Goal: Task Accomplishment & Management: Manage account settings

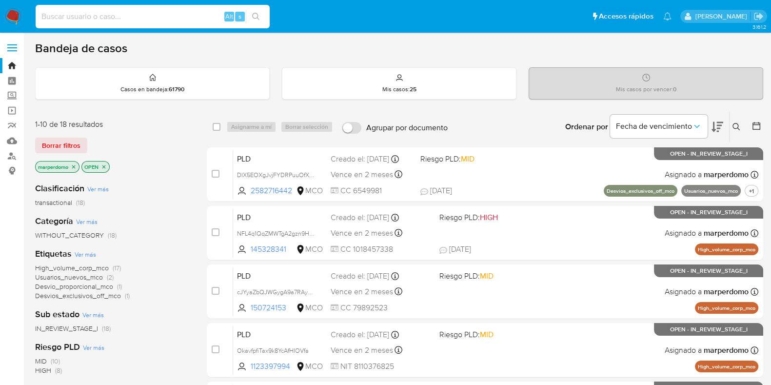
click at [206, 13] on input at bounding box center [153, 16] width 234 height 13
click at [9, 69] on link "Bandeja" at bounding box center [58, 65] width 116 height 15
click at [737, 123] on icon at bounding box center [737, 127] width 8 height 8
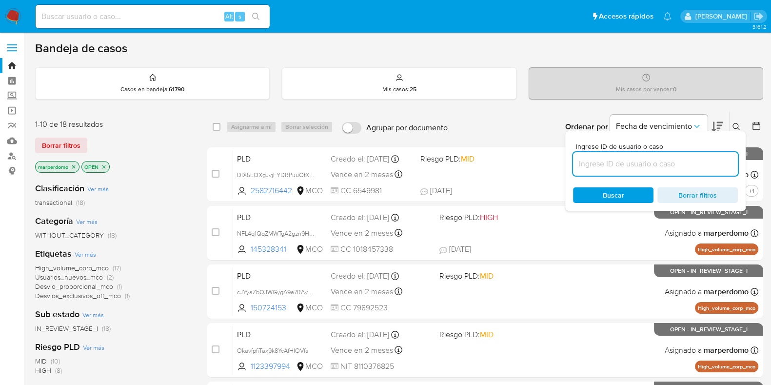
click at [642, 162] on input at bounding box center [655, 164] width 165 height 13
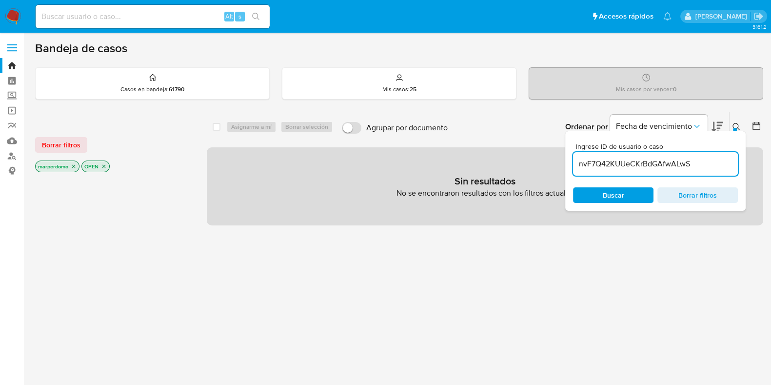
click at [73, 163] on icon "close-filter" at bounding box center [74, 166] width 6 height 6
click at [718, 160] on input "nvF7Q42KUUeCKrBdGAfwALwS" at bounding box center [655, 164] width 165 height 13
click at [581, 165] on input "nvF7Q42KUUeCKrBdGAfwALwS" at bounding box center [655, 164] width 165 height 13
type input "nvF7Q42KUUeCKrBdGAfwALwS"
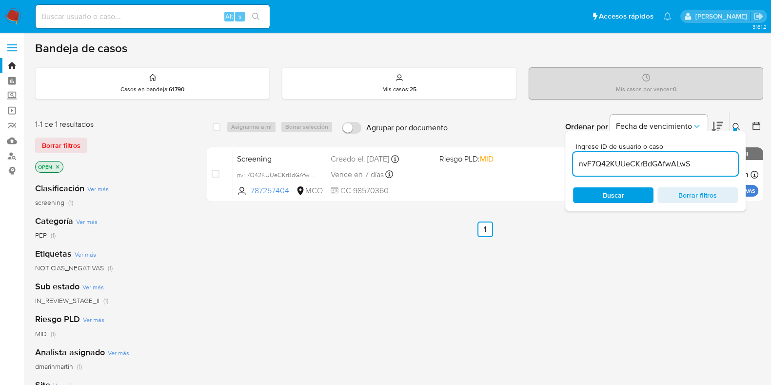
click at [118, 12] on input at bounding box center [153, 16] width 234 height 13
paste input "S 787257404"
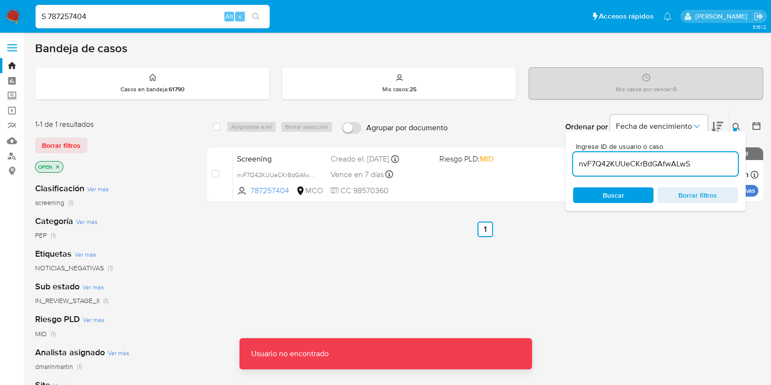
click at [49, 19] on input "S 787257404" at bounding box center [153, 16] width 234 height 13
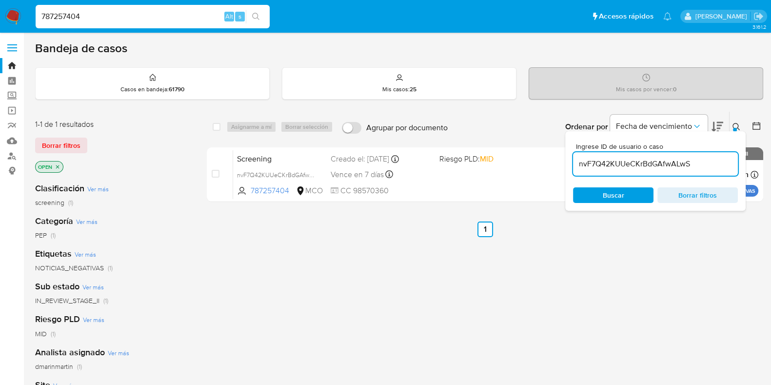
type input "787257404"
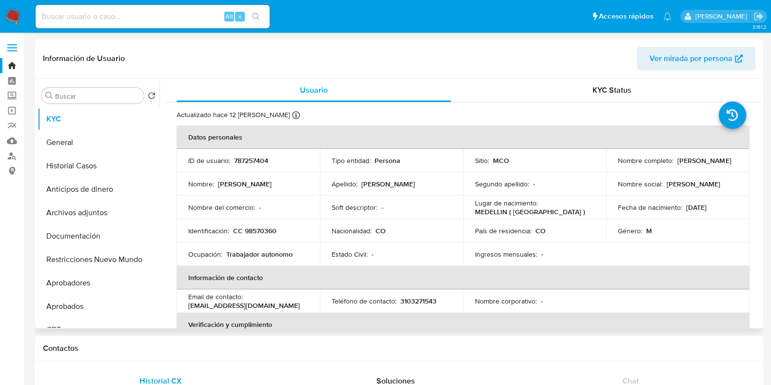
drag, startPoint x: 616, startPoint y: 169, endPoint x: 676, endPoint y: 168, distance: 60.0
click at [676, 168] on td "Nombre completo : Diego Alexander Florez" at bounding box center [678, 160] width 143 height 23
click at [678, 165] on p "Diego Alexander Florez" at bounding box center [705, 160] width 54 height 9
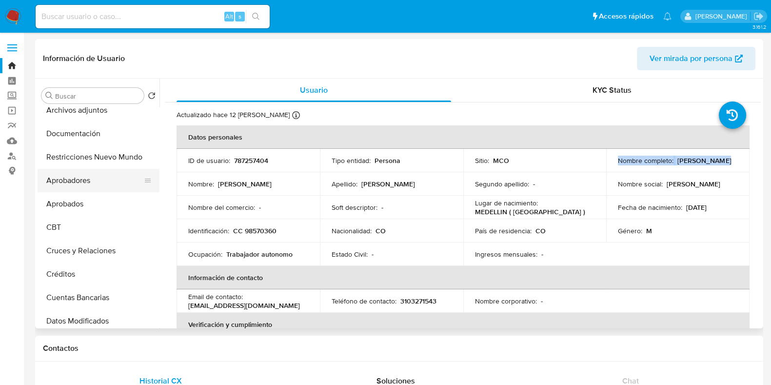
scroll to position [122, 0]
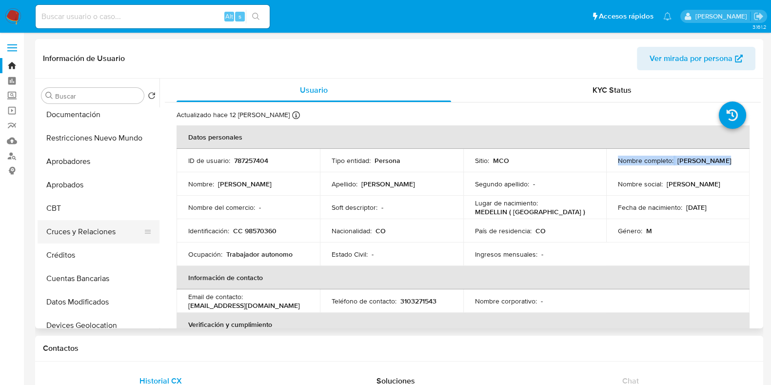
click at [98, 232] on button "Cruces y Relaciones" at bounding box center [95, 231] width 114 height 23
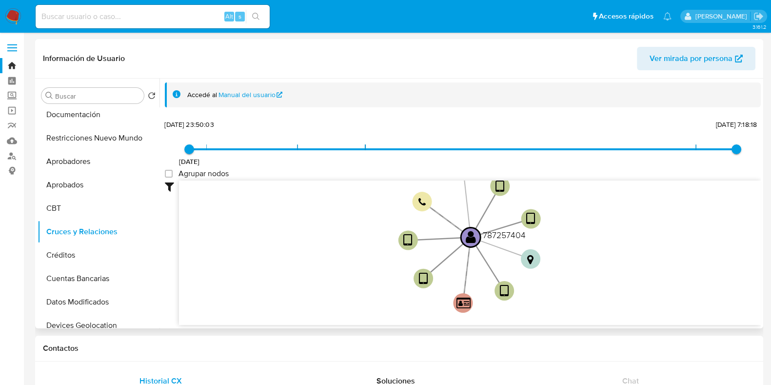
select select "10"
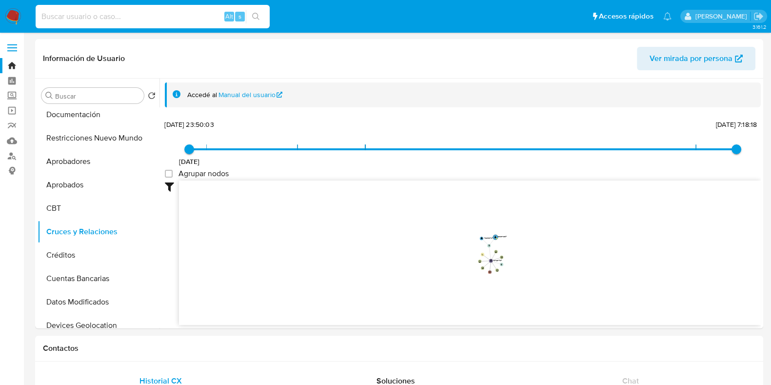
click at [176, 18] on input at bounding box center [153, 16] width 234 height 13
paste input "nvF7Q42KUUeCKrBdGAfwALwS"
type input "nvF7Q42KUUeCKrBdGAfwALwS"
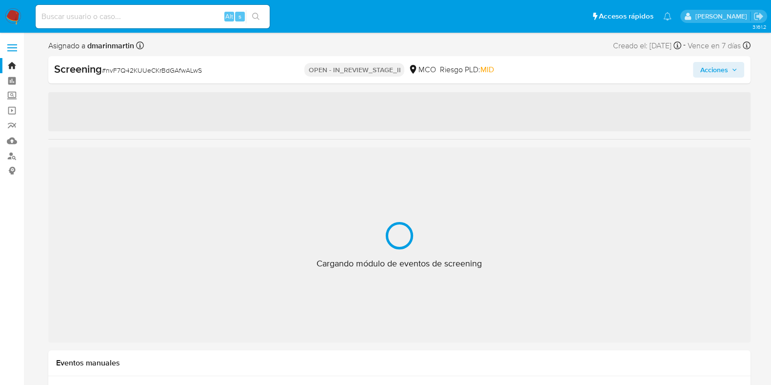
select select "10"
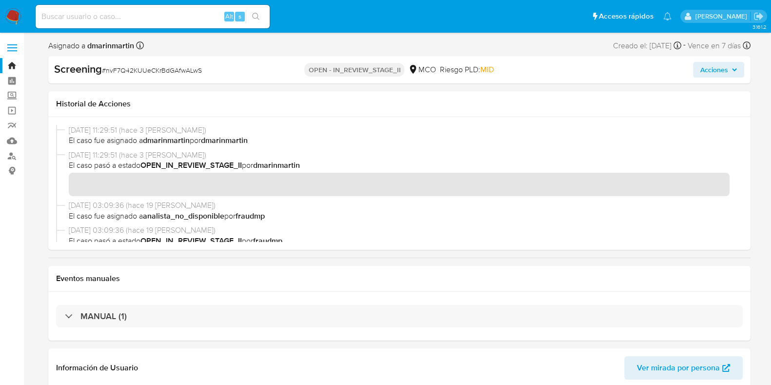
click at [12, 62] on link "Bandeja" at bounding box center [58, 65] width 116 height 15
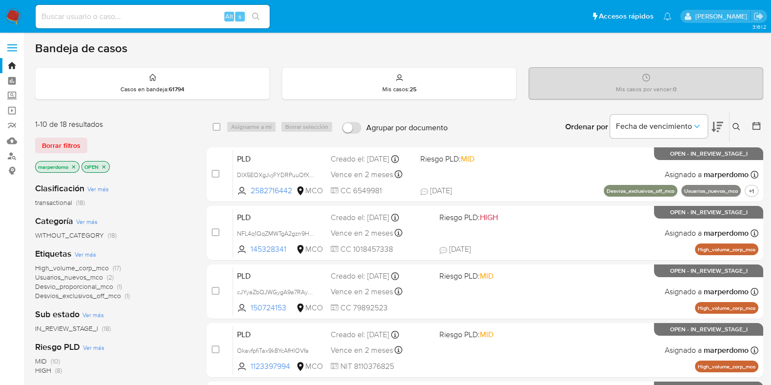
click at [734, 125] on icon at bounding box center [737, 127] width 8 height 8
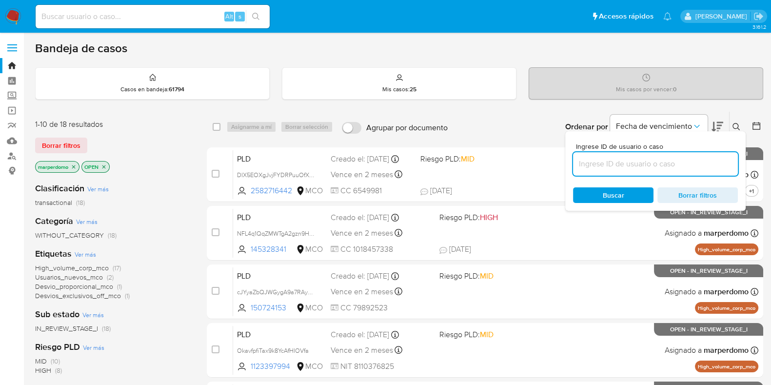
click at [644, 161] on input at bounding box center [655, 164] width 165 height 13
type input "nvF7Q42KUUeCKrBdGAfwALwS"
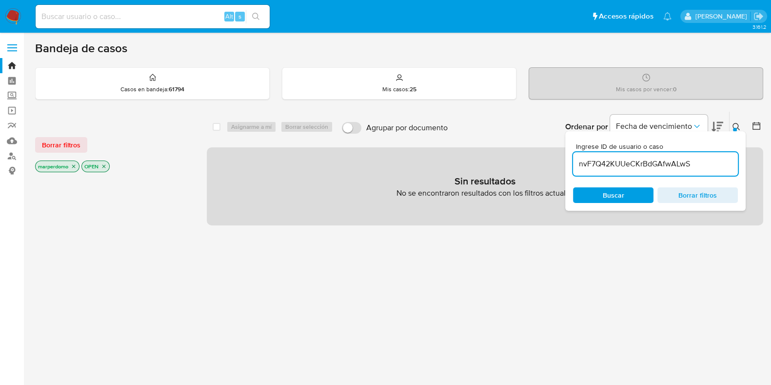
click at [75, 167] on icon "close-filter" at bounding box center [74, 166] width 6 height 6
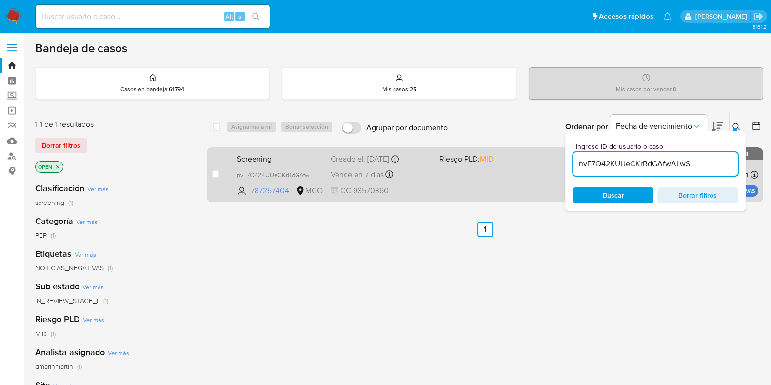
click at [296, 154] on span "Screening" at bounding box center [280, 158] width 86 height 13
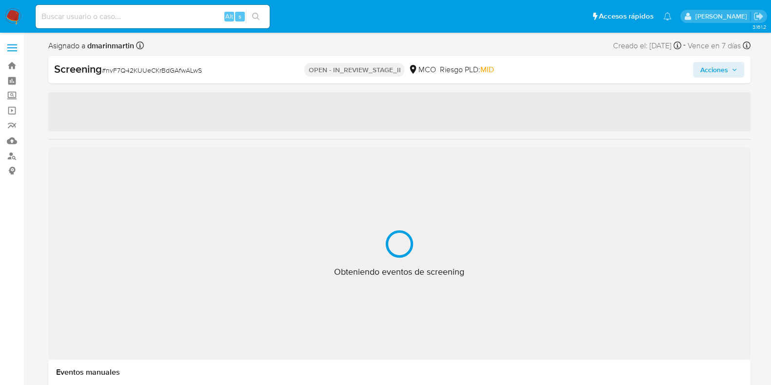
select select "10"
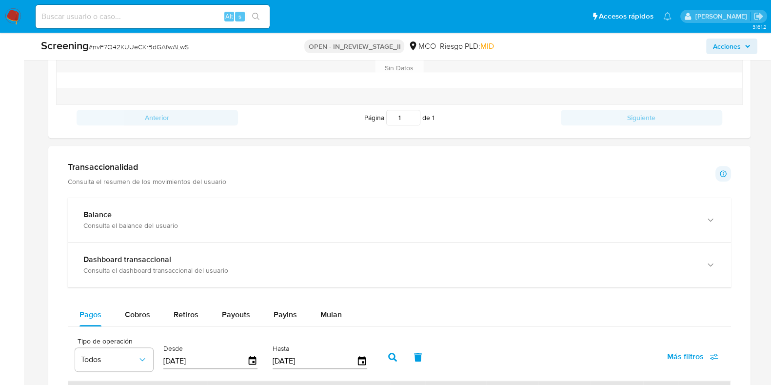
scroll to position [792, 0]
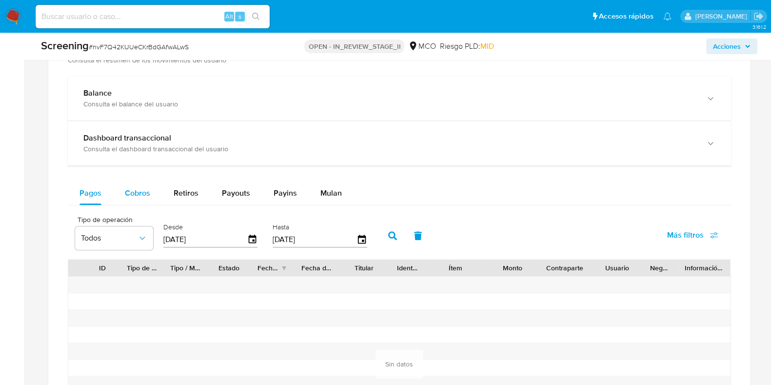
click at [134, 193] on span "Cobros" at bounding box center [137, 192] width 25 height 11
select select "10"
click at [249, 238] on icon "button" at bounding box center [252, 239] width 17 height 17
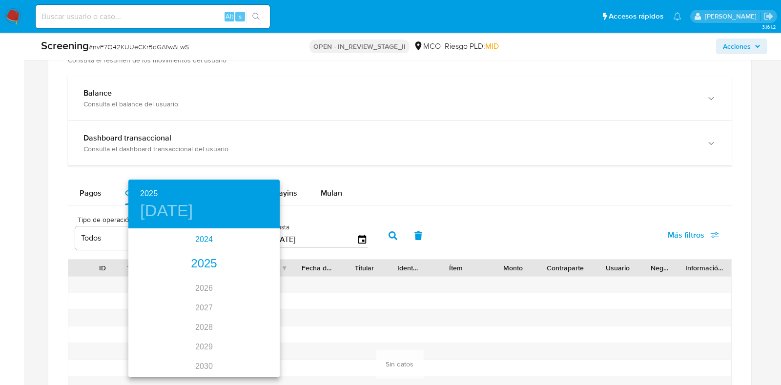
click at [207, 242] on div "2024" at bounding box center [203, 240] width 151 height 20
click at [156, 357] on div "oct." at bounding box center [153, 358] width 50 height 37
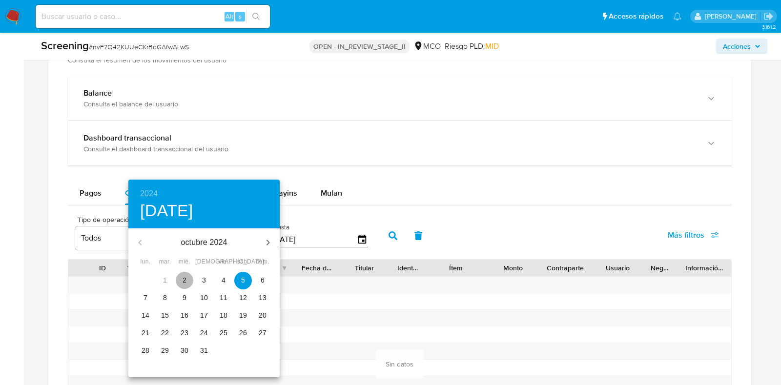
click at [186, 278] on p "2" at bounding box center [185, 280] width 4 height 10
type input "02/10/2024"
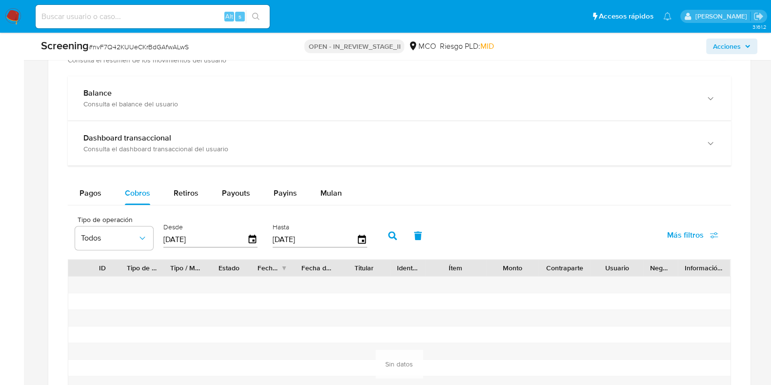
click at [388, 233] on icon "button" at bounding box center [392, 235] width 9 height 9
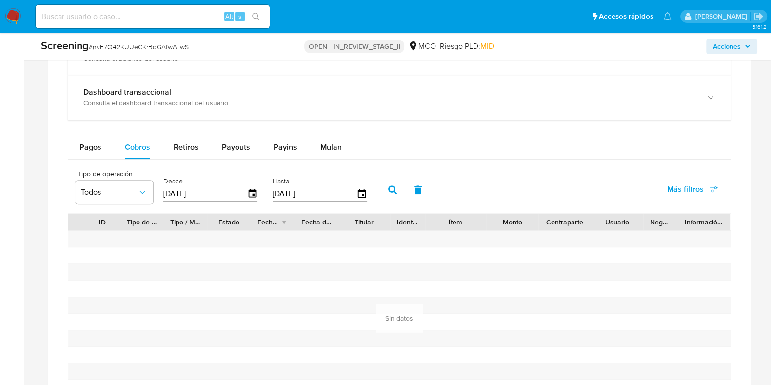
scroll to position [853, 0]
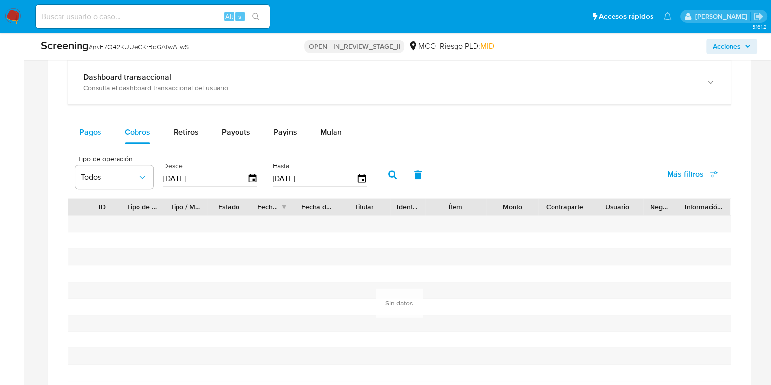
click at [83, 127] on span "Pagos" at bounding box center [91, 131] width 22 height 11
click at [253, 178] on icon "button" at bounding box center [252, 178] width 17 height 17
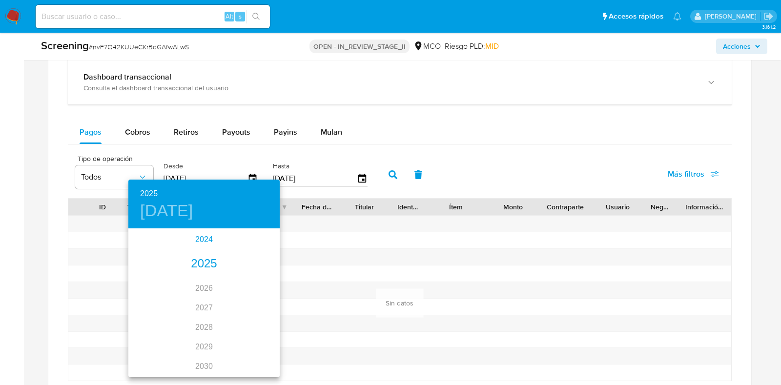
click at [210, 235] on div "2024" at bounding box center [203, 240] width 151 height 20
click at [151, 361] on div "oct." at bounding box center [153, 358] width 50 height 37
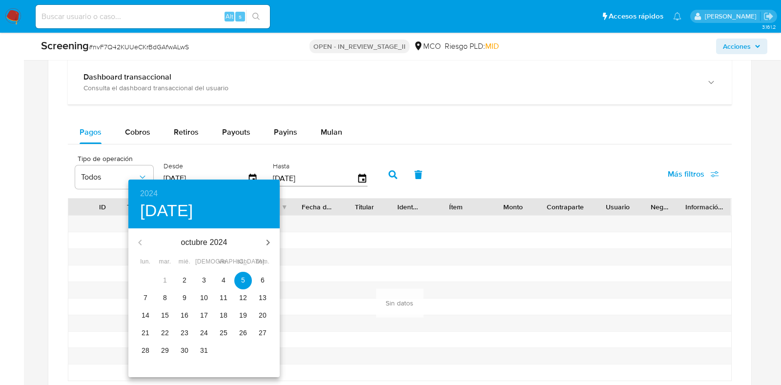
click at [187, 277] on span "2" at bounding box center [185, 280] width 18 height 10
type input "[DATE]"
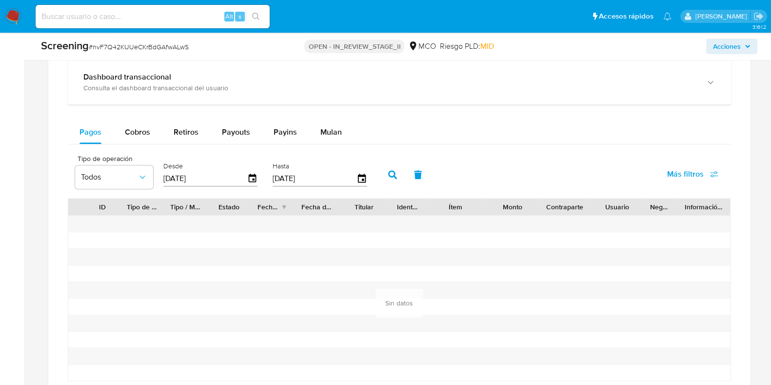
click at [391, 170] on icon "button" at bounding box center [392, 174] width 9 height 9
click at [188, 128] on span "Retiros" at bounding box center [186, 131] width 25 height 11
select select "10"
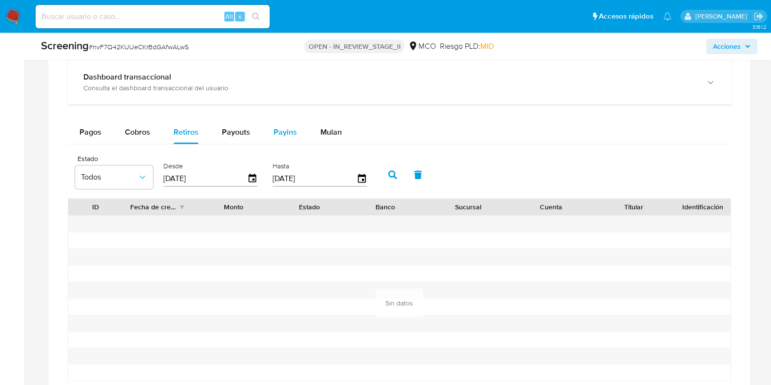
click at [291, 122] on div "Payins" at bounding box center [285, 132] width 23 height 23
select select "10"
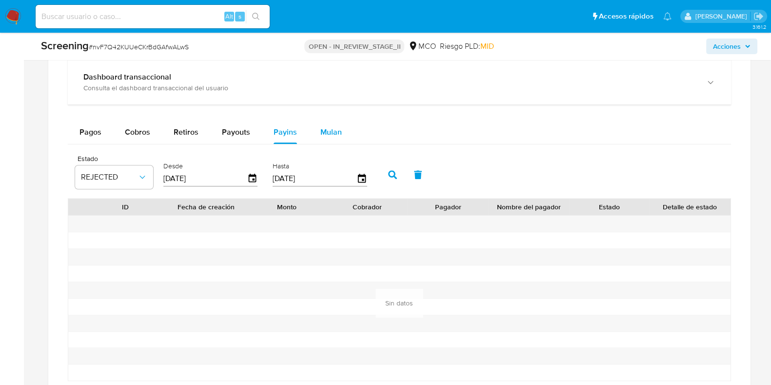
click at [334, 122] on div "Mulan" at bounding box center [331, 132] width 21 height 23
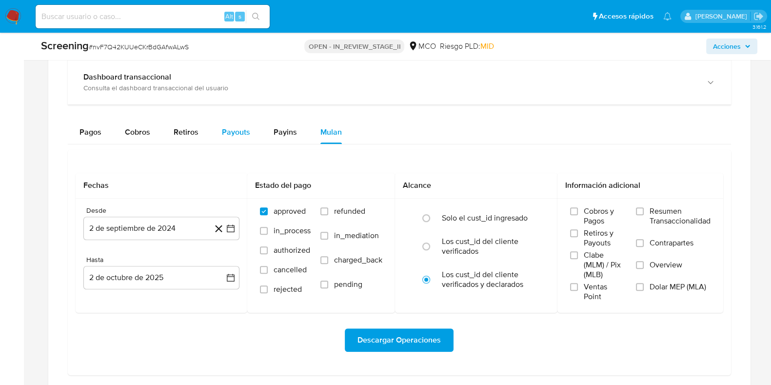
click at [233, 124] on div "Payouts" at bounding box center [236, 132] width 28 height 23
select select "10"
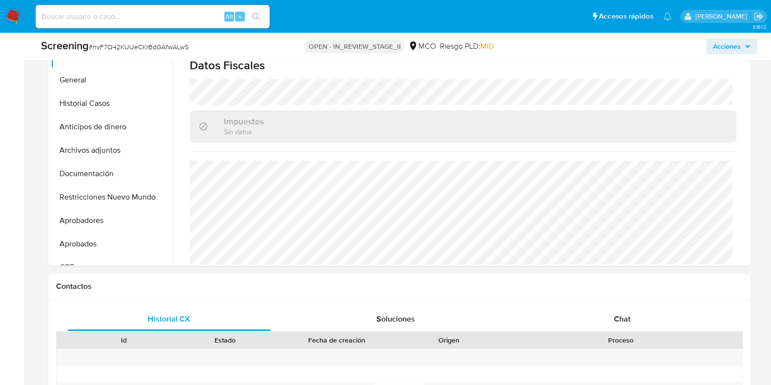
scroll to position [305, 0]
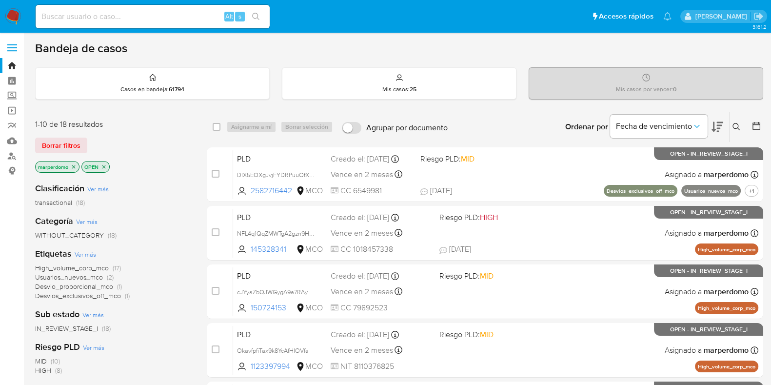
click at [73, 165] on icon "close-filter" at bounding box center [74, 167] width 6 height 6
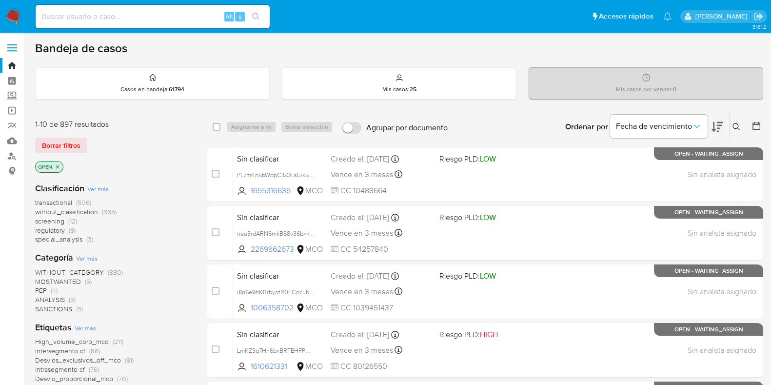
click at [68, 204] on span "transactional" at bounding box center [53, 203] width 37 height 10
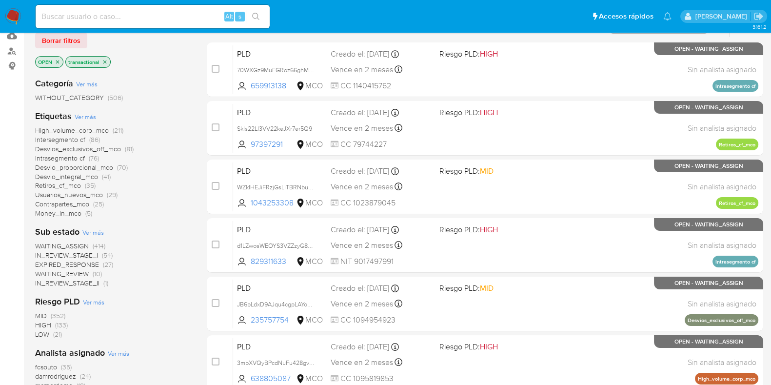
scroll to position [122, 0]
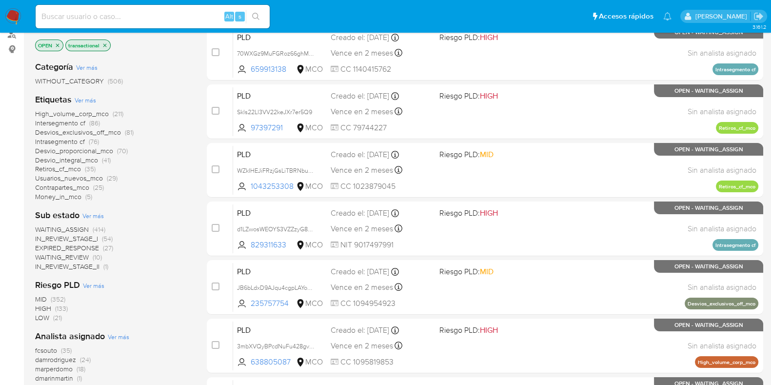
click at [81, 228] on span "WAITING_ASSIGN" at bounding box center [62, 229] width 54 height 10
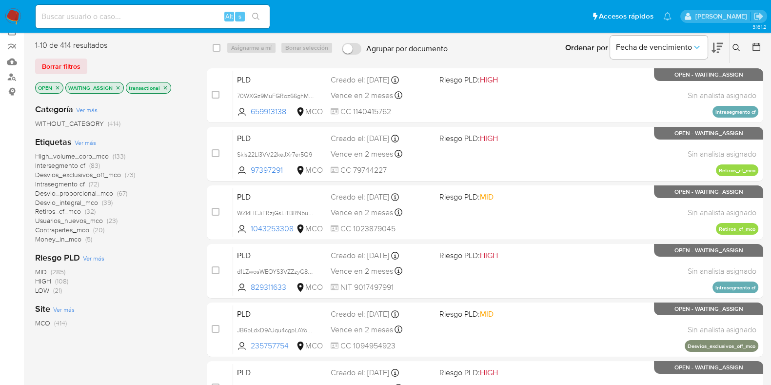
scroll to position [61, 0]
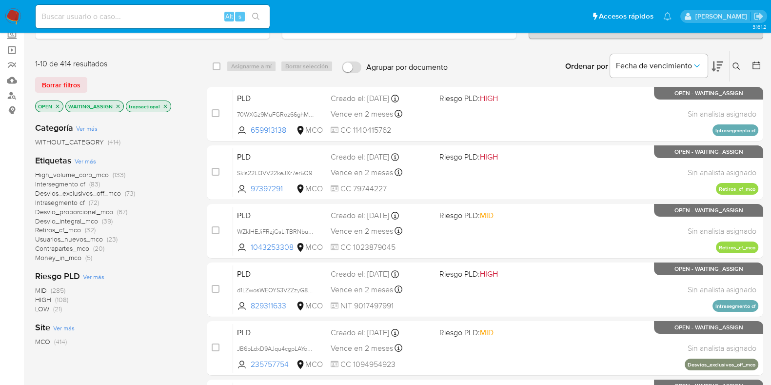
click at [98, 174] on span "High_volume_corp_mco" at bounding box center [72, 175] width 74 height 10
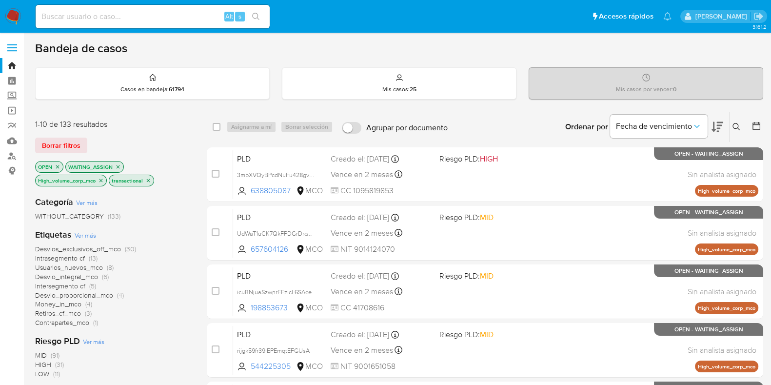
click at [759, 122] on icon at bounding box center [757, 126] width 10 height 10
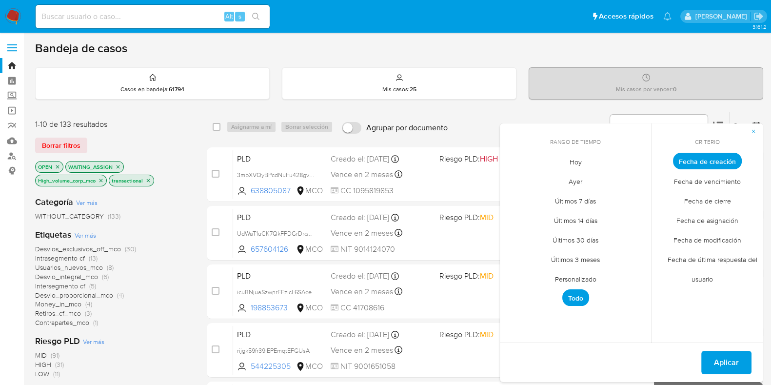
click at [577, 275] on span "Personalizado" at bounding box center [576, 279] width 62 height 20
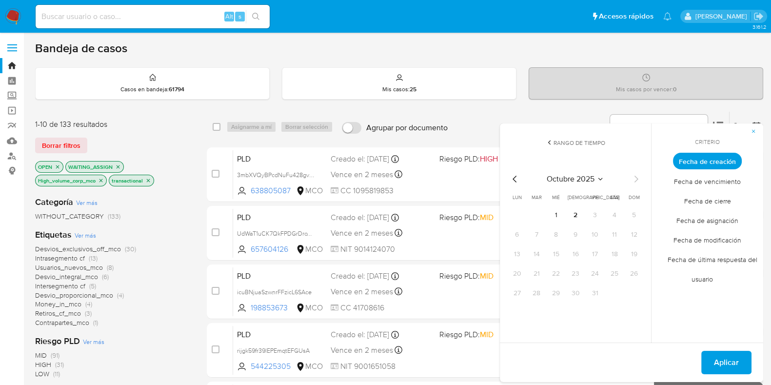
click at [519, 175] on icon "Mes anterior" at bounding box center [515, 179] width 12 height 12
click at [517, 177] on icon "Mes anterior" at bounding box center [515, 179] width 12 height 12
drag, startPoint x: 521, startPoint y: 255, endPoint x: 545, endPoint y: 255, distance: 23.9
click at [545, 255] on tr "11 12 13 14 15 16 17" at bounding box center [575, 254] width 133 height 16
click at [524, 253] on button "11" at bounding box center [517, 254] width 16 height 16
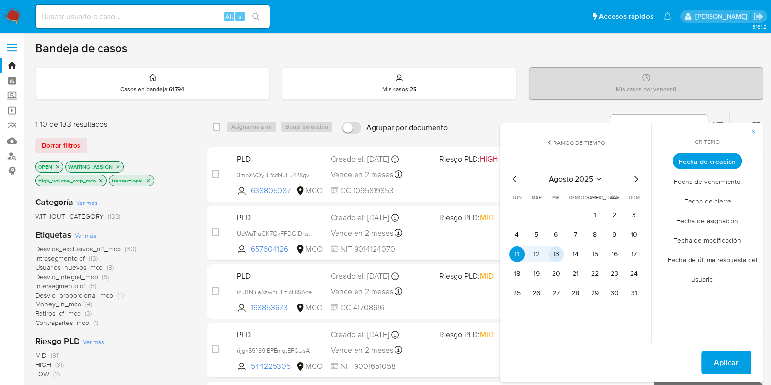
click at [551, 251] on button "13" at bounding box center [556, 254] width 16 height 16
click at [741, 359] on button "Aplicar" at bounding box center [727, 362] width 50 height 23
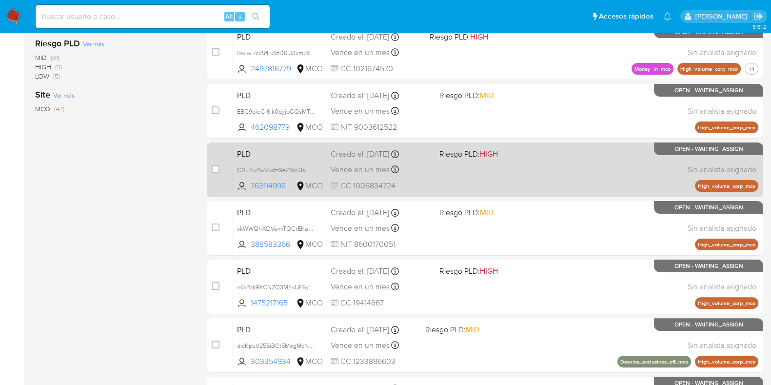
scroll to position [298, 0]
click at [311, 167] on span "C0u4wPwV5dzGeZXsv3smbrWX" at bounding box center [281, 169] width 88 height 11
click at [217, 167] on input "checkbox" at bounding box center [216, 169] width 8 height 8
checkbox input "true"
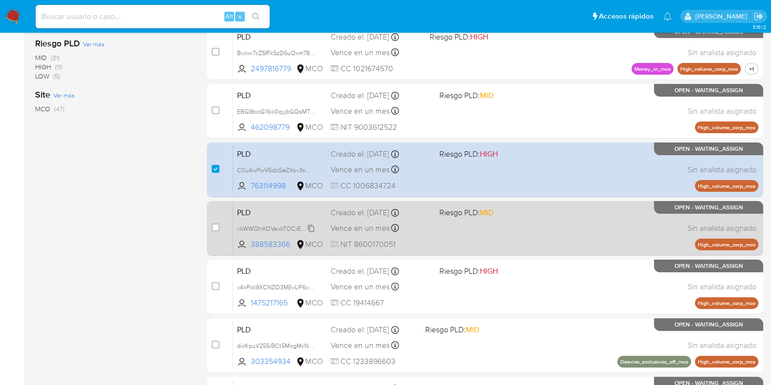
click at [310, 225] on span "xkWWQhXOVexkTOCrEKaFcZ0d" at bounding box center [281, 228] width 88 height 11
click at [217, 224] on input "checkbox" at bounding box center [216, 227] width 8 height 8
checkbox input "true"
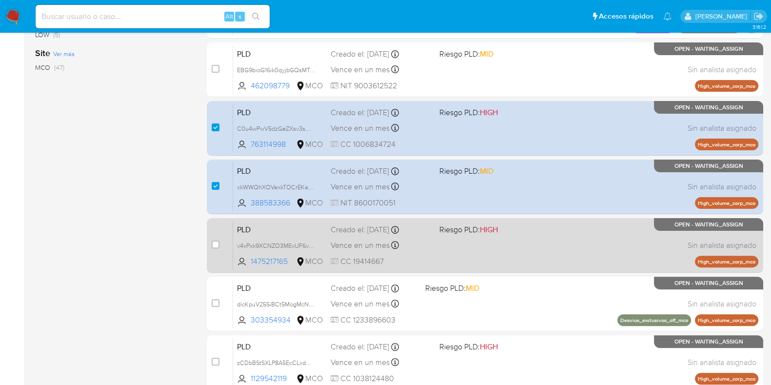
scroll to position [359, 0]
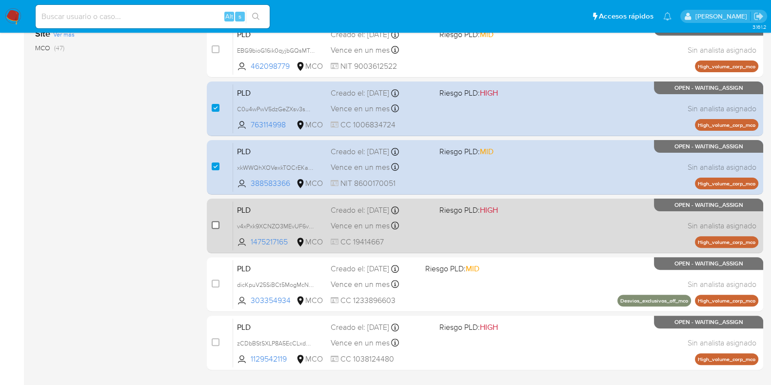
click at [217, 223] on input "checkbox" at bounding box center [216, 225] width 8 height 8
checkbox input "true"
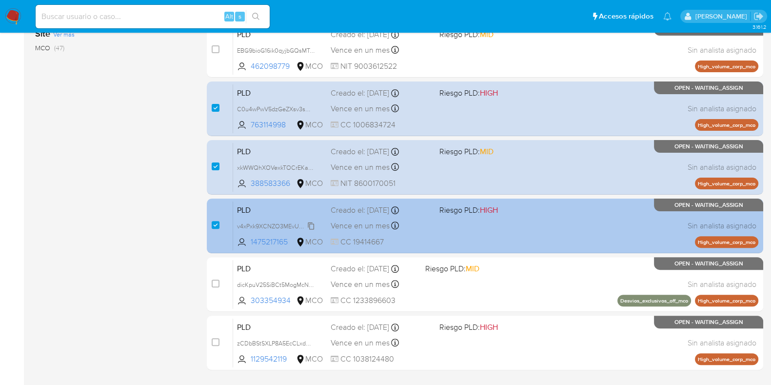
click at [312, 225] on span "v4xPxk9XCNZO3MEvUF6vjoxs" at bounding box center [278, 225] width 82 height 11
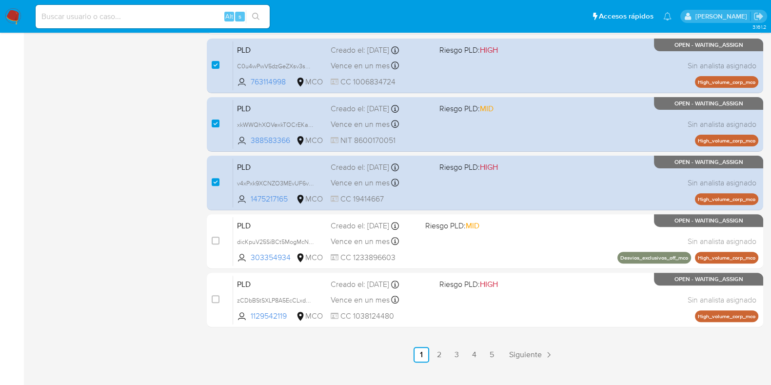
scroll to position [419, 0]
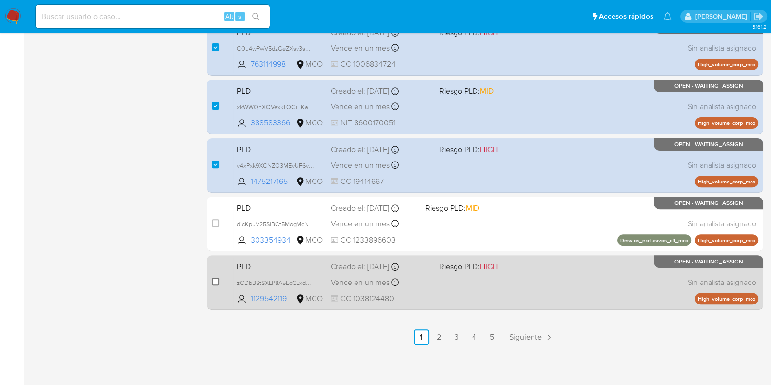
click at [214, 278] on input "checkbox" at bounding box center [216, 282] width 8 height 8
checkbox input "true"
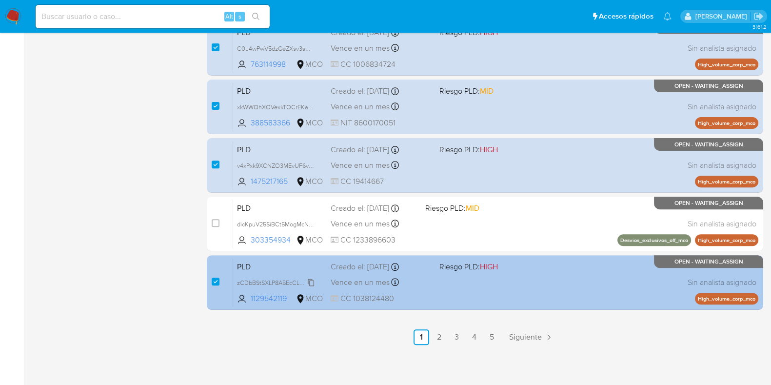
click at [310, 279] on span "zCDbBStSXLP8A5EcCLxdOVja" at bounding box center [278, 282] width 82 height 11
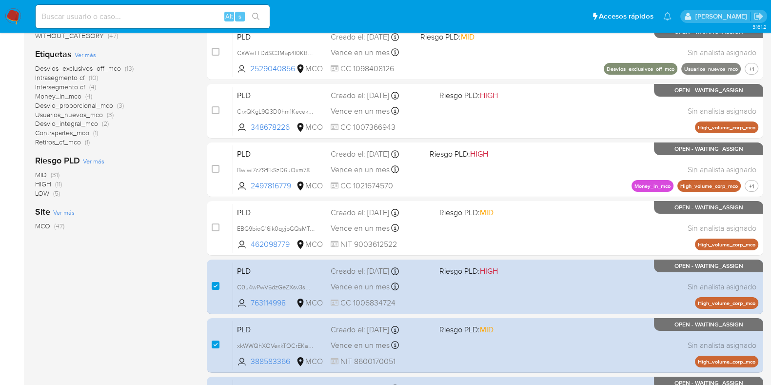
scroll to position [176, 0]
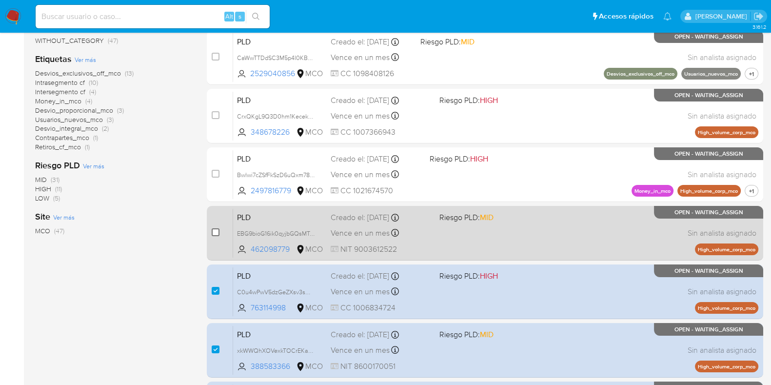
click at [217, 233] on input "checkbox" at bounding box center [216, 232] width 8 height 8
checkbox input "true"
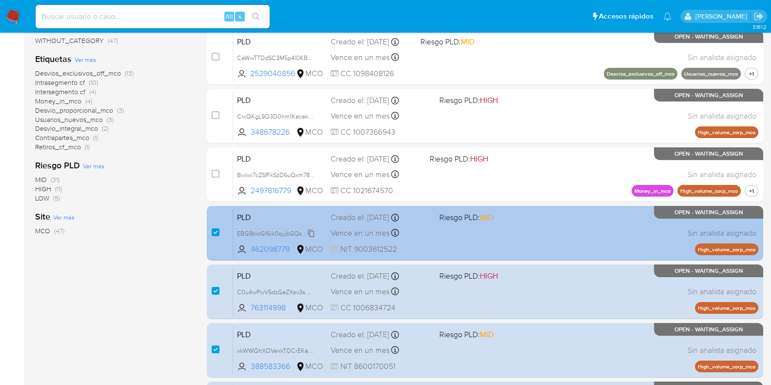
click at [309, 232] on span "EBG9bioG16ik0qyjbGQsMTwm" at bounding box center [278, 232] width 82 height 11
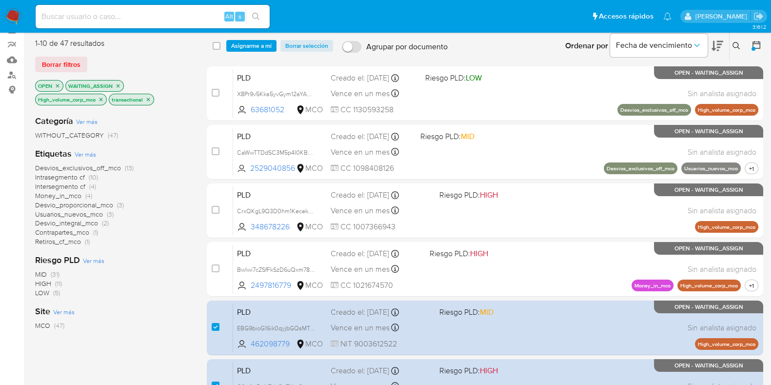
scroll to position [53, 0]
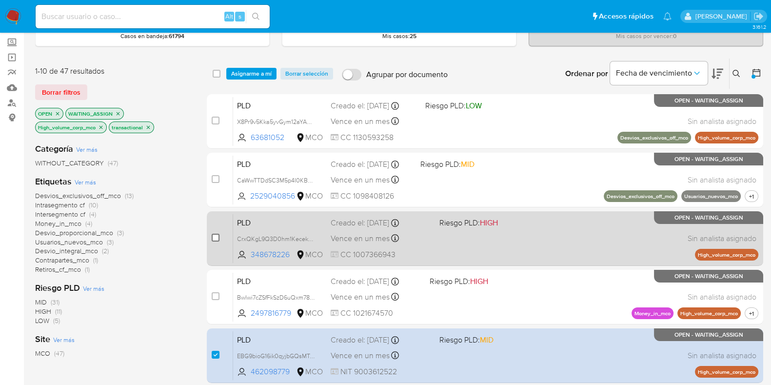
click at [216, 236] on input "checkbox" at bounding box center [216, 238] width 8 height 8
checkbox input "true"
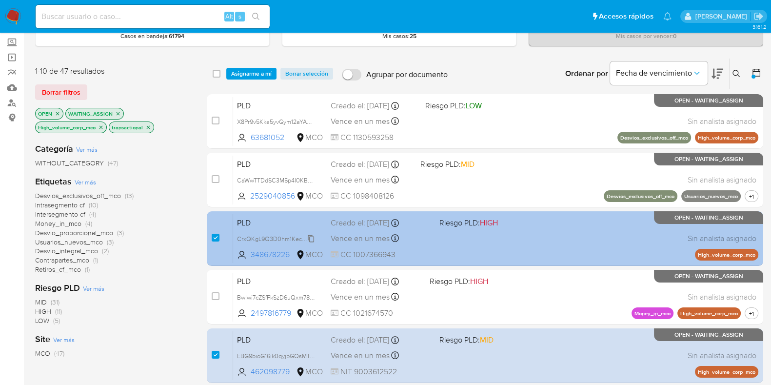
click at [313, 236] on span "CrxQKgL9Q3D0hm1Kecek7jZa" at bounding box center [278, 238] width 82 height 11
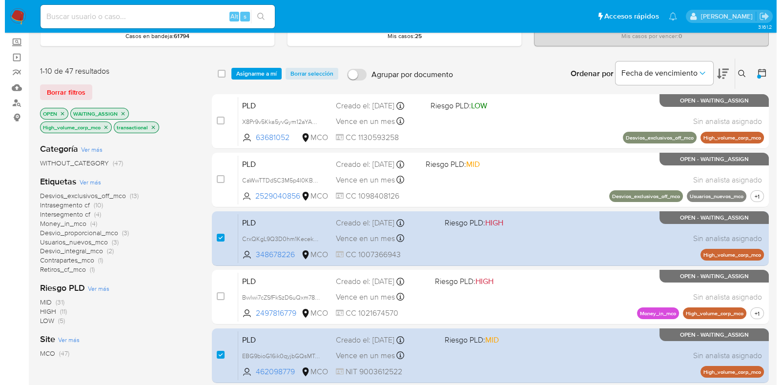
scroll to position [0, 0]
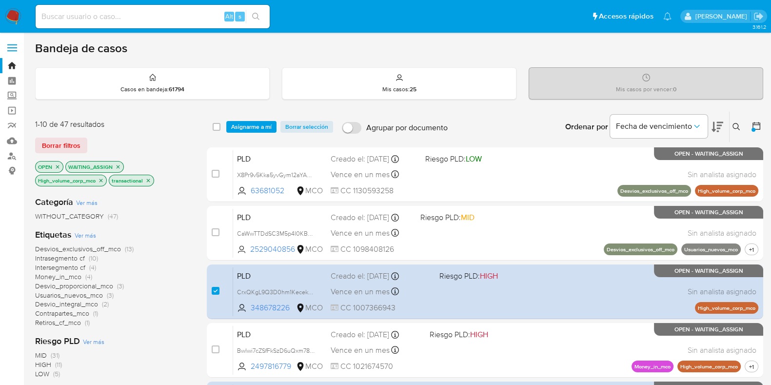
click at [247, 125] on span "Asignarme a mí" at bounding box center [251, 127] width 41 height 10
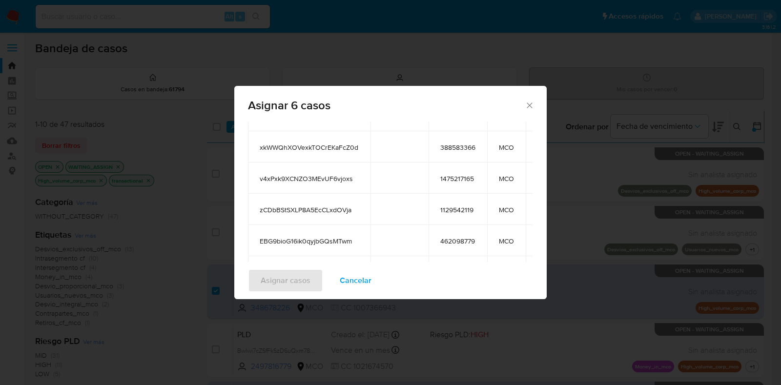
scroll to position [182, 0]
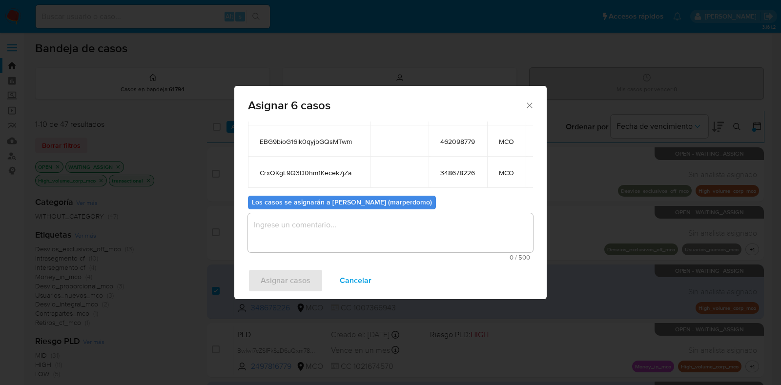
click at [352, 222] on textarea "assign-modal" at bounding box center [390, 232] width 285 height 39
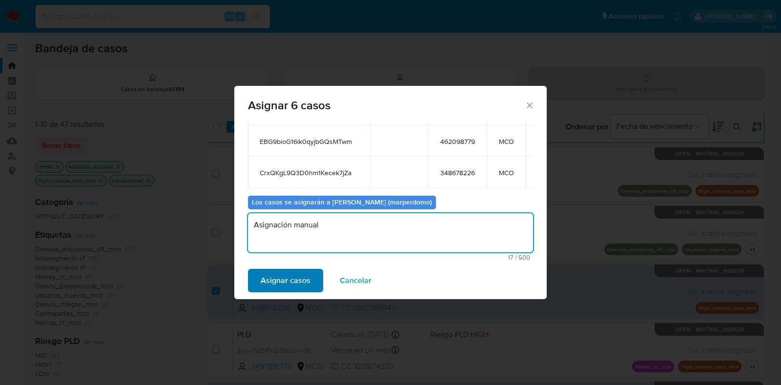
type textarea "Asignación manual"
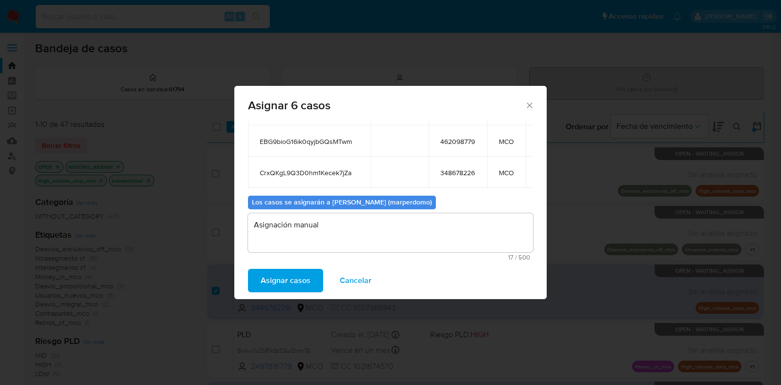
click at [291, 282] on span "Asignar casos" at bounding box center [286, 280] width 50 height 21
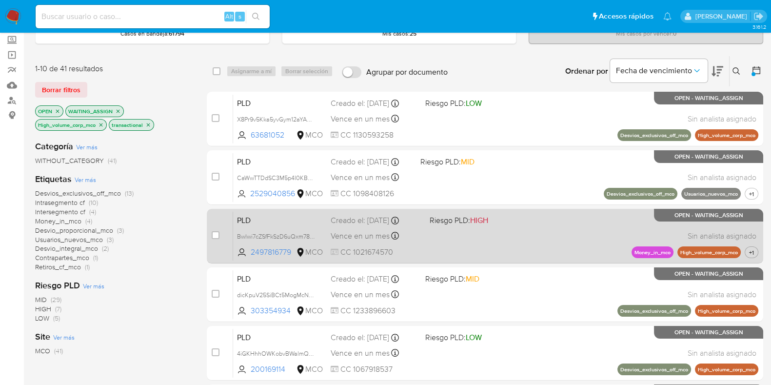
scroll to position [0, 0]
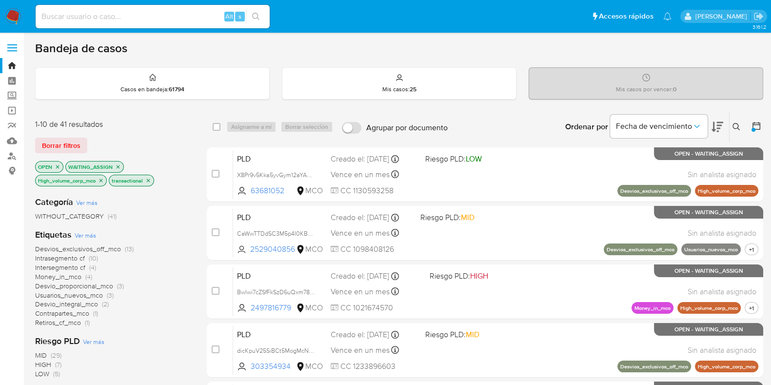
click at [132, 20] on input at bounding box center [153, 16] width 234 height 13
click at [83, 19] on input at bounding box center [153, 16] width 234 height 13
paste input "C0u4wPwV5dzGeZXsv3smbrWX"
type input "C0u4wPwV5dzGeZXsv3smbrWX"
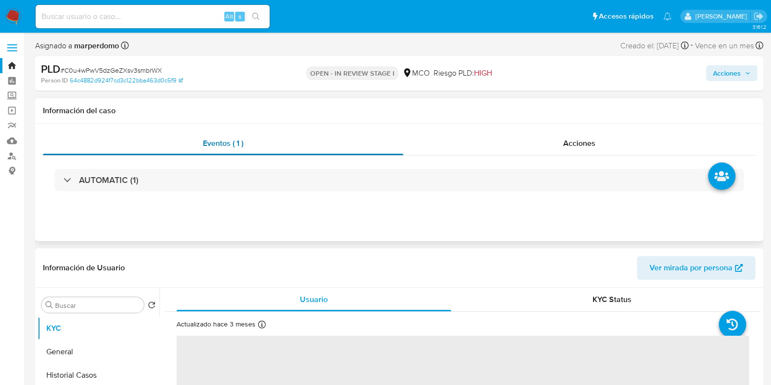
select select "10"
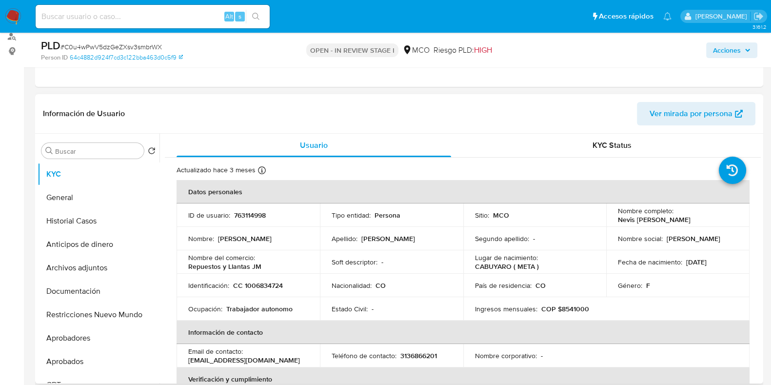
scroll to position [122, 0]
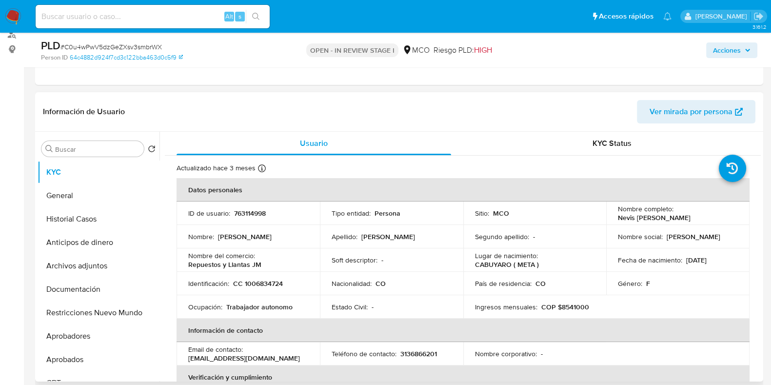
click at [253, 212] on p "763114998" at bounding box center [250, 213] width 32 height 9
copy p "763114998"
click at [158, 16] on input at bounding box center [153, 16] width 234 height 13
paste input "xkWWQhXOVexkTOCrEKaFcZ0d"
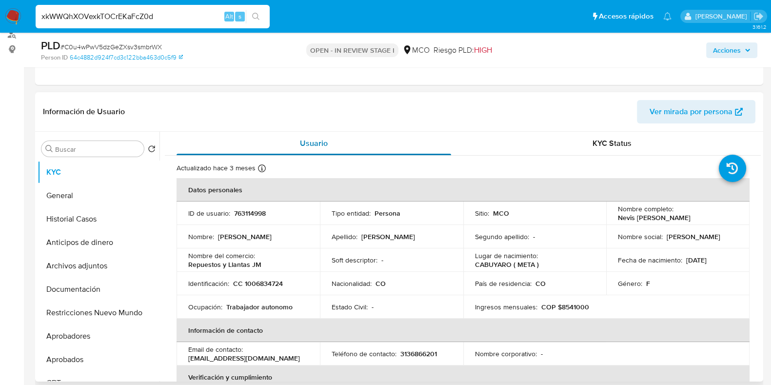
type input "xkWWQhXOVexkTOCrEKaFcZ0d"
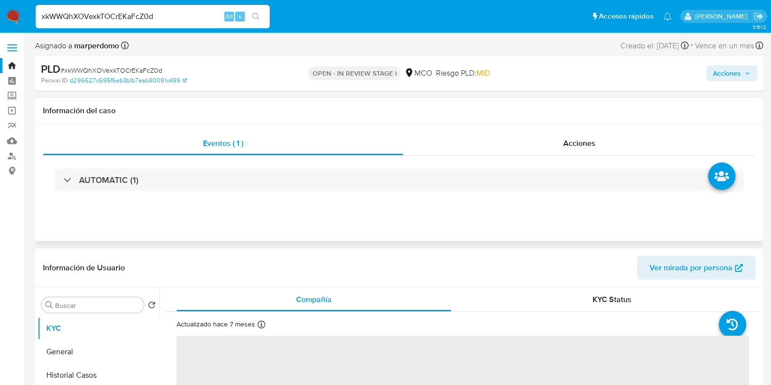
select select "10"
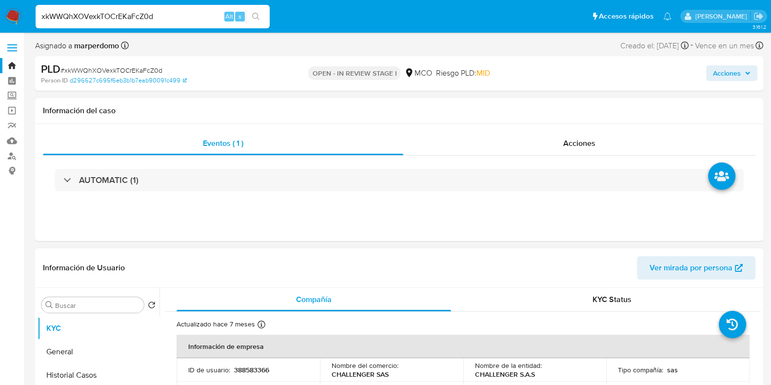
scroll to position [61, 0]
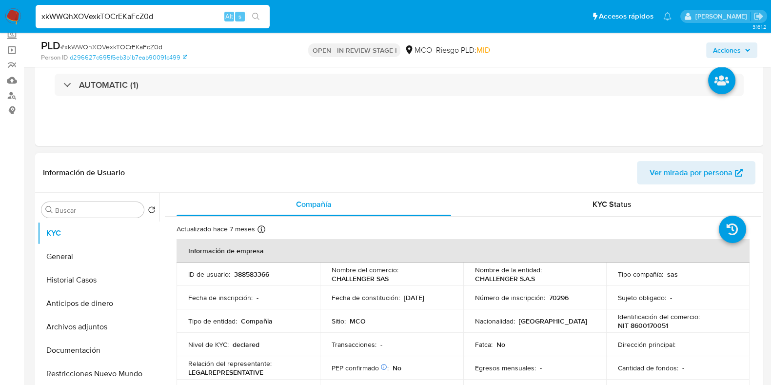
click at [258, 274] on p "388583366" at bounding box center [251, 274] width 35 height 9
copy p "388583366"
click at [139, 23] on div "xkWWQhXOVexkTOCrEKaFcZ0d Alt s" at bounding box center [153, 16] width 234 height 23
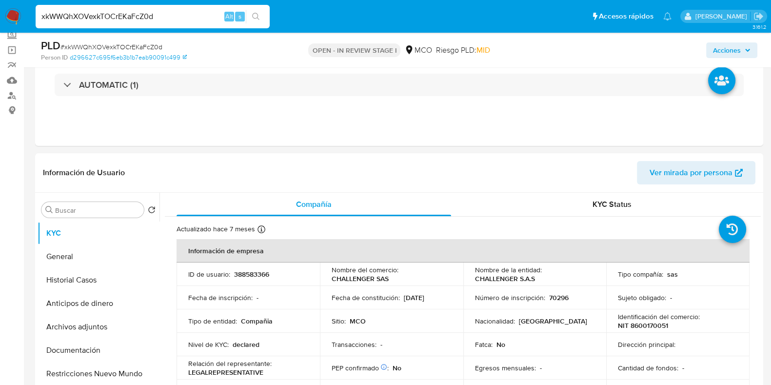
click at [137, 15] on input "xkWWQhXOVexkTOCrEKaFcZ0d" at bounding box center [153, 16] width 234 height 13
paste input "v4xPxk9XCNZO3MEvUF6vjoxs"
type input "v4xPxk9XCNZO3MEvUF6vjoxs"
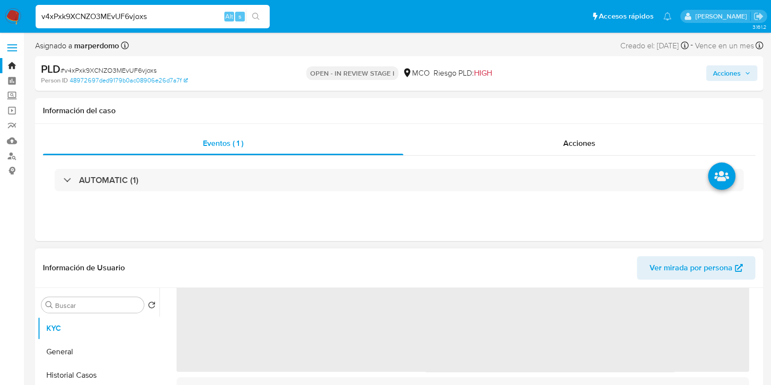
scroll to position [122, 0]
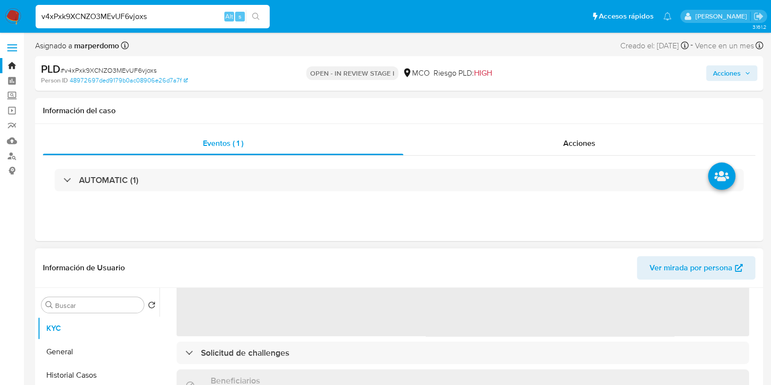
select select "10"
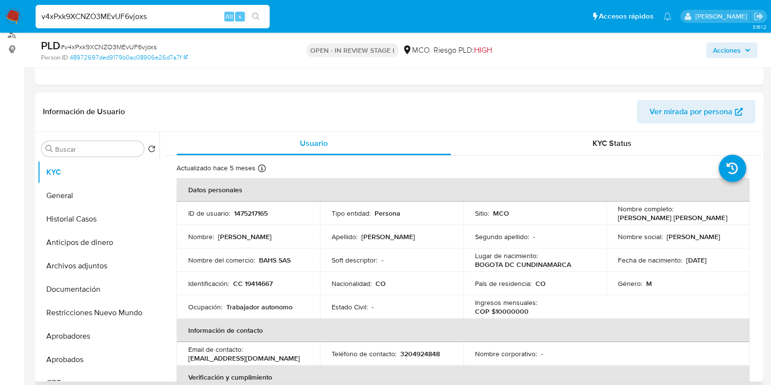
click at [254, 212] on p "1475217165" at bounding box center [251, 213] width 34 height 9
copy p "1475217165"
click at [146, 13] on input "v4xPxk9XCNZO3MEvUF6vjoxs" at bounding box center [153, 16] width 234 height 13
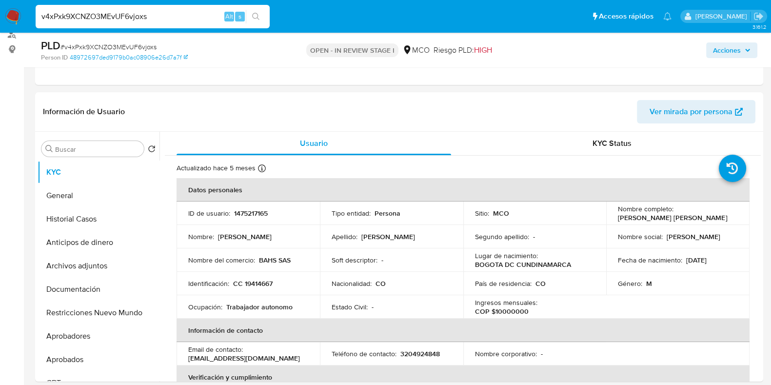
click at [146, 13] on input "v4xPxk9XCNZO3MEvUF6vjoxs" at bounding box center [153, 16] width 234 height 13
paste input "zCDbBStSXLP8A5EcCLxdOVja"
type input "zCDbBStSXLP8A5EcCLxdOVja"
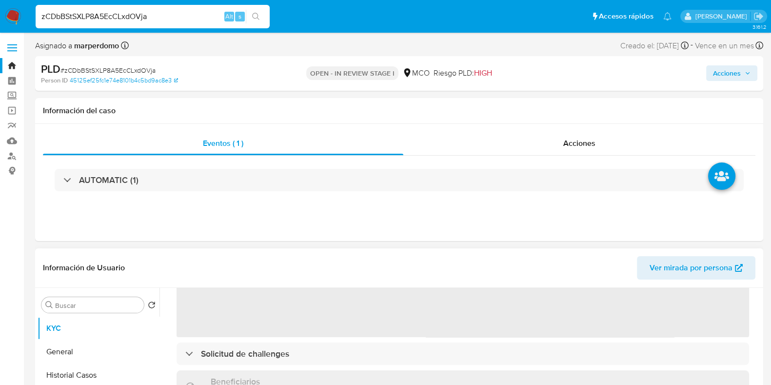
select select "10"
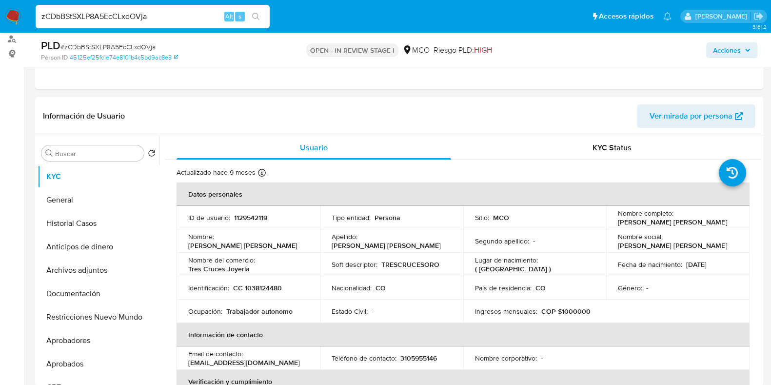
scroll to position [122, 0]
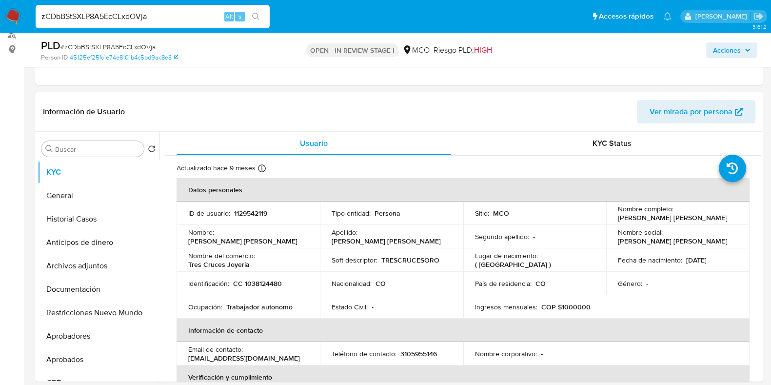
click at [250, 211] on p "1129542119" at bounding box center [250, 213] width 33 height 9
copy p "1129542119"
click at [183, 18] on input "zCDbBStSXLP8A5EcCLxdOVja" at bounding box center [153, 16] width 234 height 13
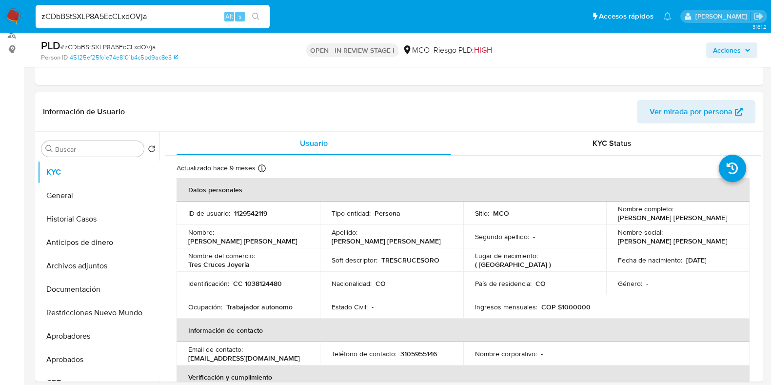
click at [183, 18] on input "zCDbBStSXLP8A5EcCLxdOVja" at bounding box center [153, 16] width 234 height 13
paste input "EBG9bioG16ik0qyjbGQsMTwm"
type input "EBG9bioG16ik0qyjbGQsMTwm"
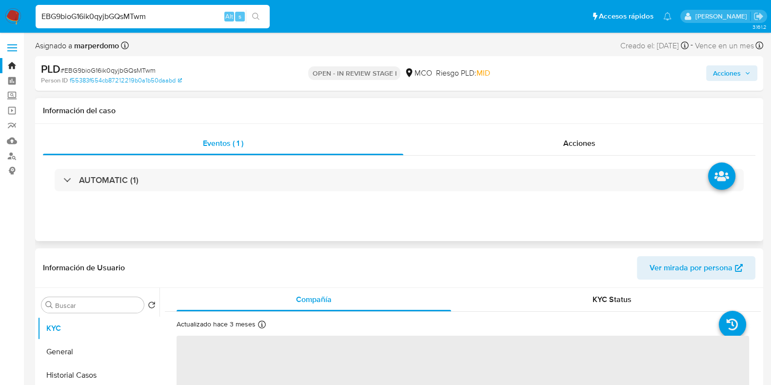
select select "10"
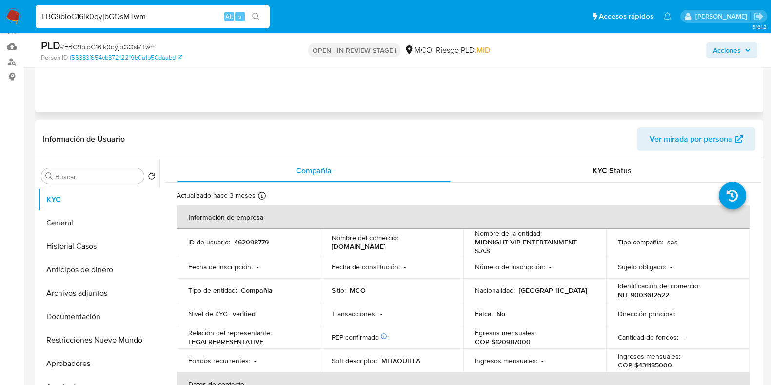
scroll to position [122, 0]
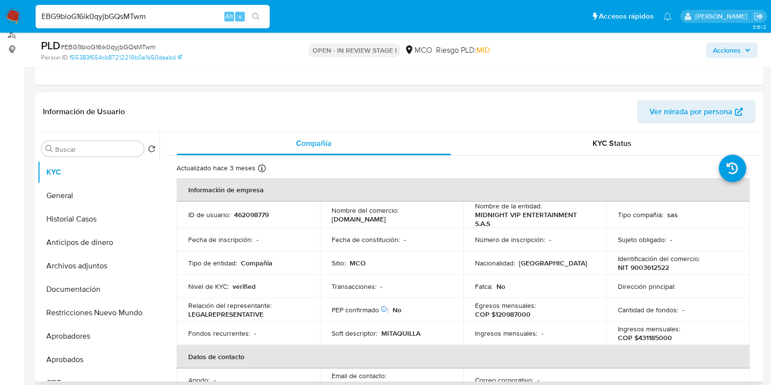
click at [243, 218] on p "462098779" at bounding box center [251, 214] width 35 height 9
copy p "462098779"
click at [177, 17] on input "EBG9bioG16ik0qyjbGQsMTwm" at bounding box center [153, 16] width 234 height 13
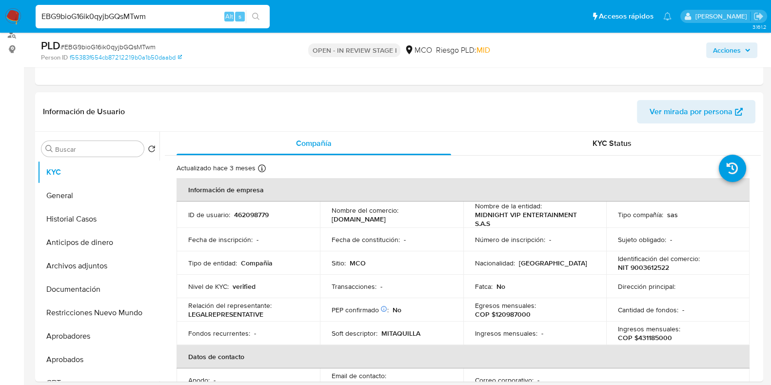
paste input "CrxQKgL9Q3D0hm1Kecek7jZa"
type input "CrxQKgL9Q3D0hm1Kecek7jZa"
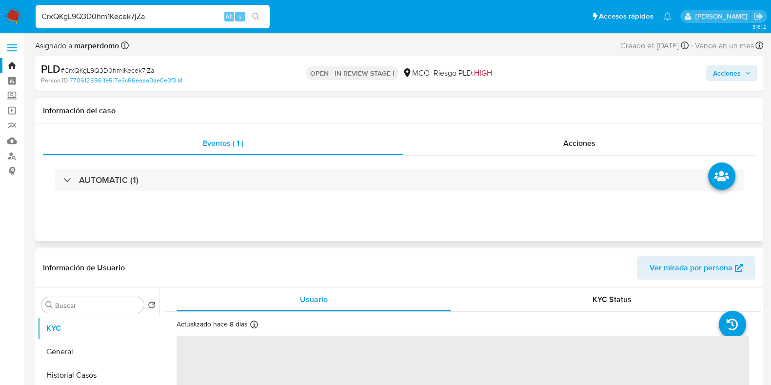
select select "10"
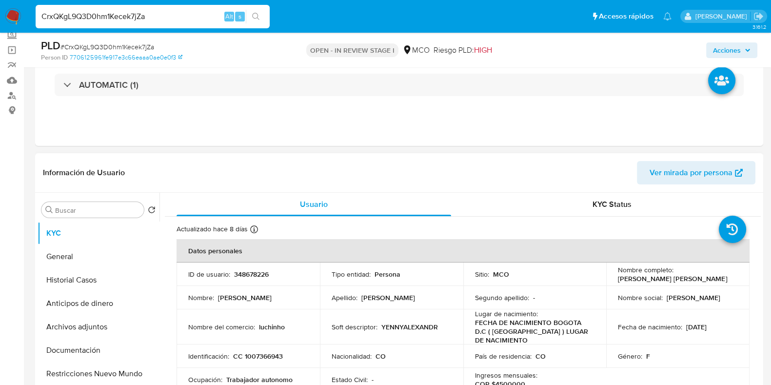
click at [247, 271] on p "348678226" at bounding box center [251, 274] width 35 height 9
copy p "348678226"
click at [132, 14] on input "CrxQKgL9Q3D0hm1Kecek7jZa" at bounding box center [153, 16] width 234 height 13
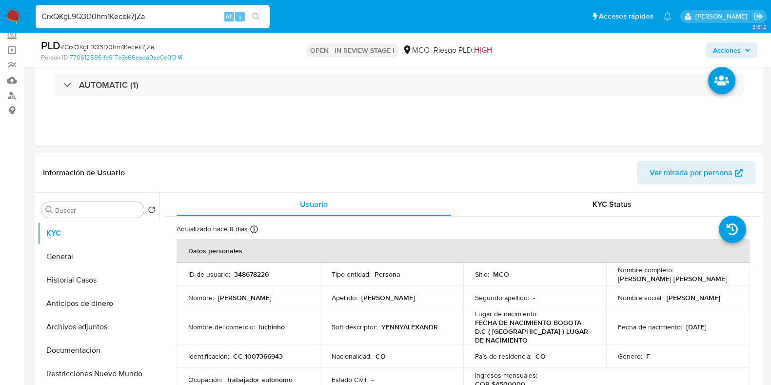
paste input "0u4wPwV5dzGeZXsv3smbrWX"
type input "C0u4wPwV5dzGeZXsv3smbrWX"
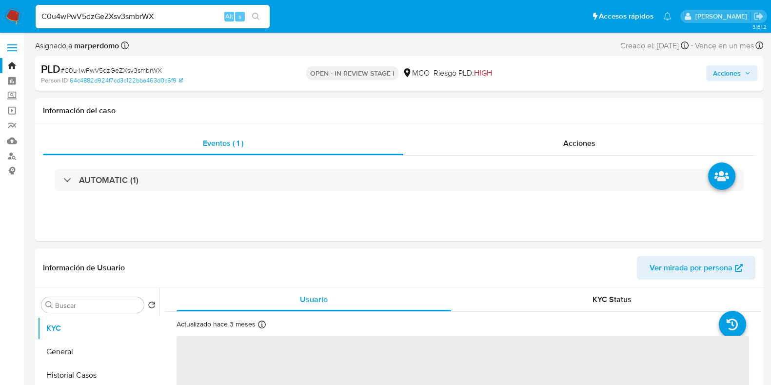
select select "10"
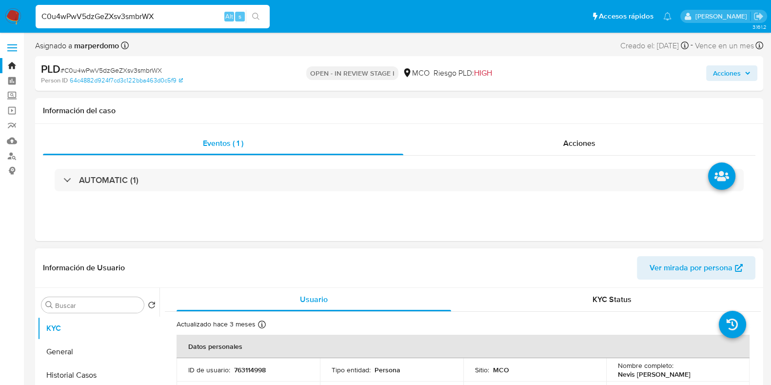
scroll to position [61, 0]
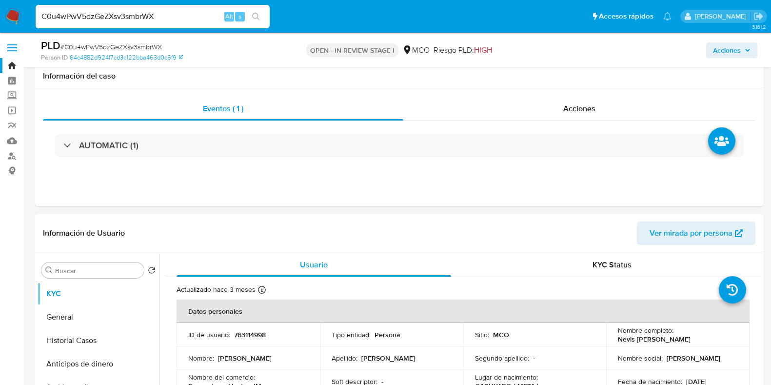
select select "10"
click at [244, 330] on p "763114998" at bounding box center [250, 334] width 32 height 9
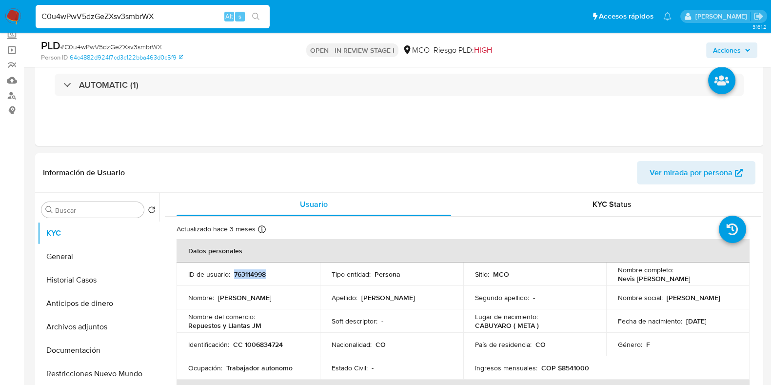
click at [244, 272] on p "763114998" at bounding box center [250, 274] width 32 height 9
copy p "763114998"
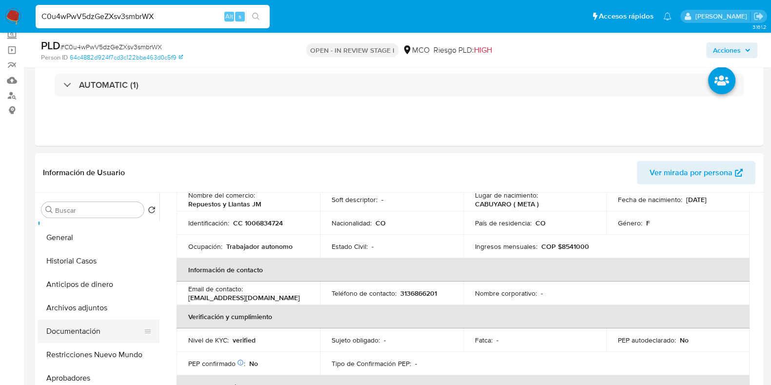
scroll to position [0, 0]
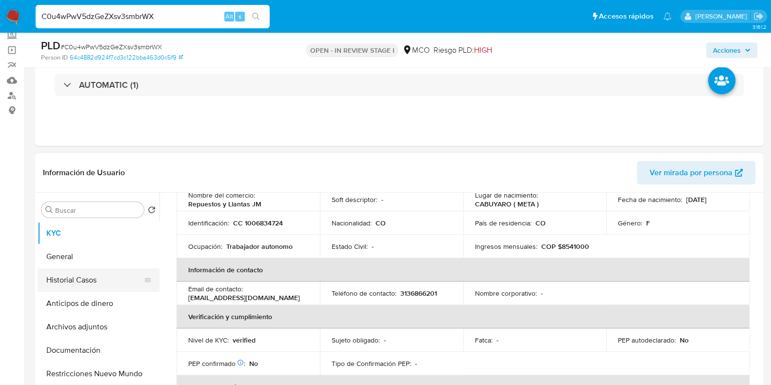
click at [63, 275] on button "Historial Casos" at bounding box center [95, 279] width 114 height 23
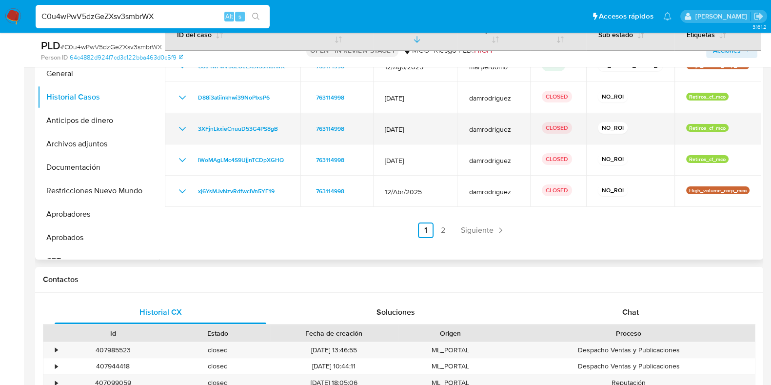
scroll to position [183, 0]
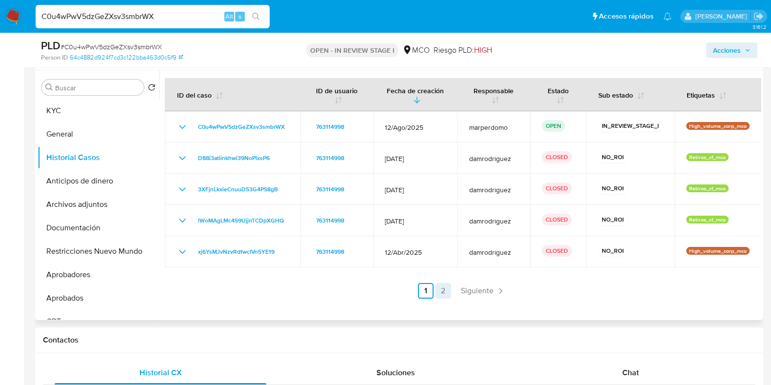
click at [439, 291] on link "2" at bounding box center [444, 291] width 16 height 16
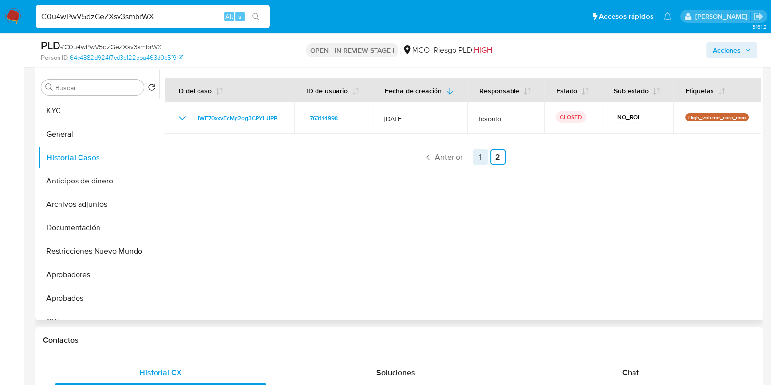
click at [477, 155] on link "1" at bounding box center [481, 157] width 16 height 16
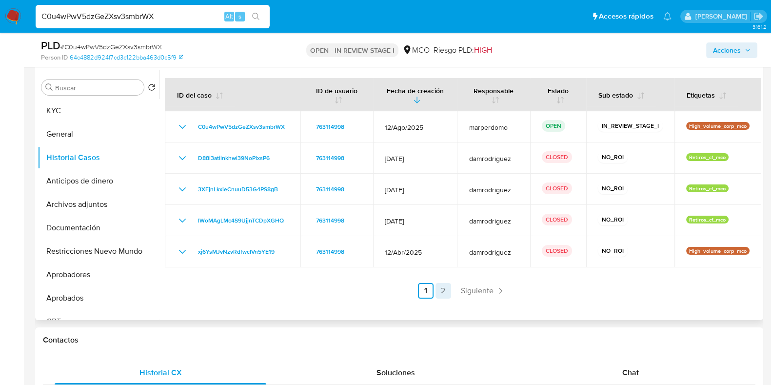
click at [447, 293] on link "2" at bounding box center [444, 291] width 16 height 16
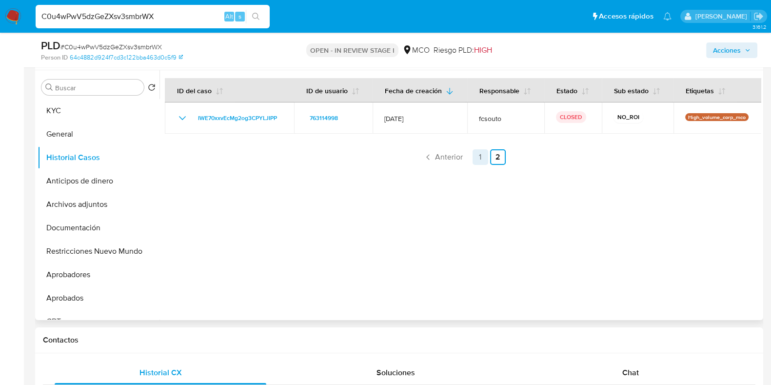
click at [483, 160] on link "1" at bounding box center [481, 157] width 16 height 16
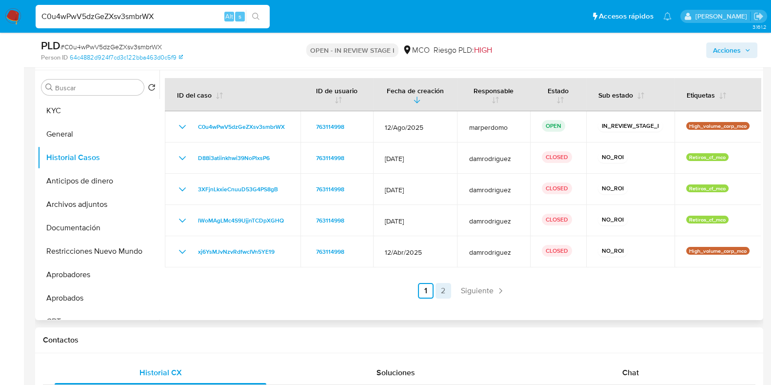
click at [446, 289] on link "2" at bounding box center [444, 291] width 16 height 16
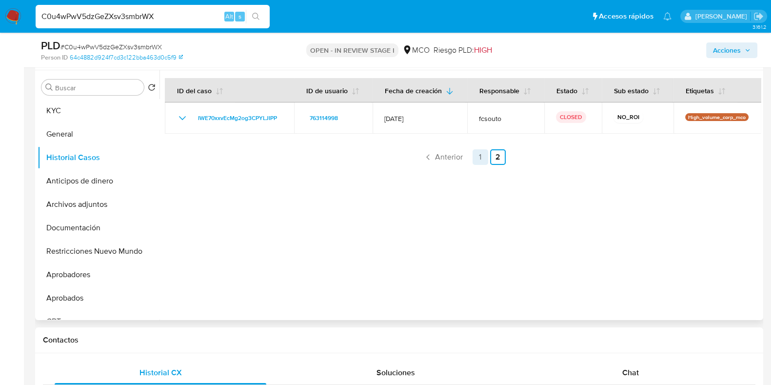
click at [481, 158] on link "1" at bounding box center [481, 157] width 16 height 16
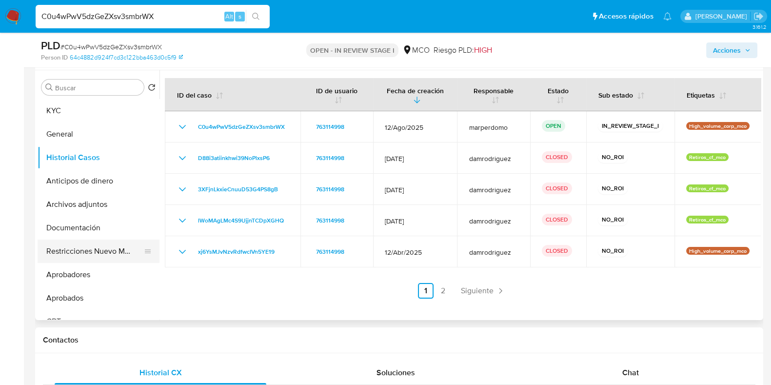
click at [103, 260] on button "Restricciones Nuevo Mundo" at bounding box center [95, 251] width 114 height 23
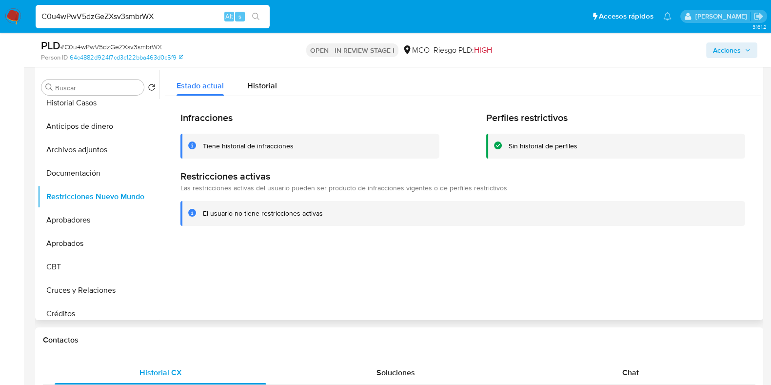
scroll to position [0, 0]
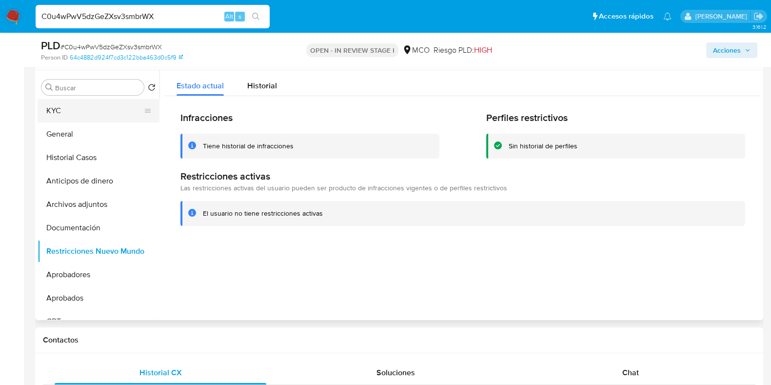
click at [68, 117] on button "KYC" at bounding box center [95, 110] width 114 height 23
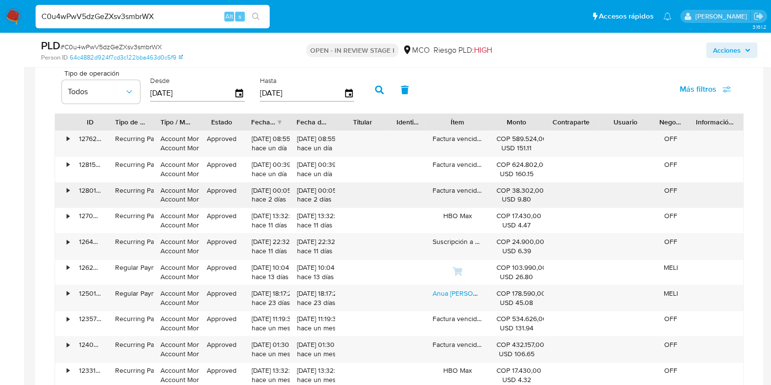
scroll to position [792, 0]
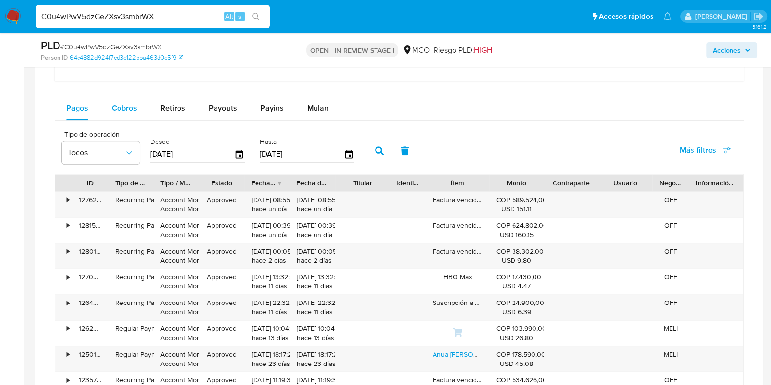
click at [118, 113] on div "Cobros" at bounding box center [124, 108] width 25 height 23
select select "10"
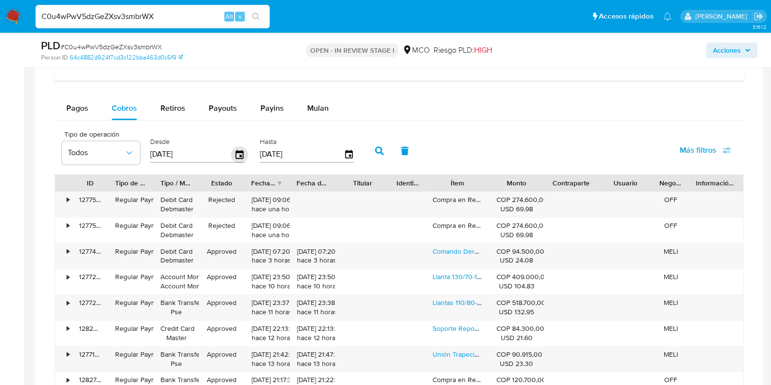
click at [236, 152] on icon "button" at bounding box center [239, 154] width 17 height 17
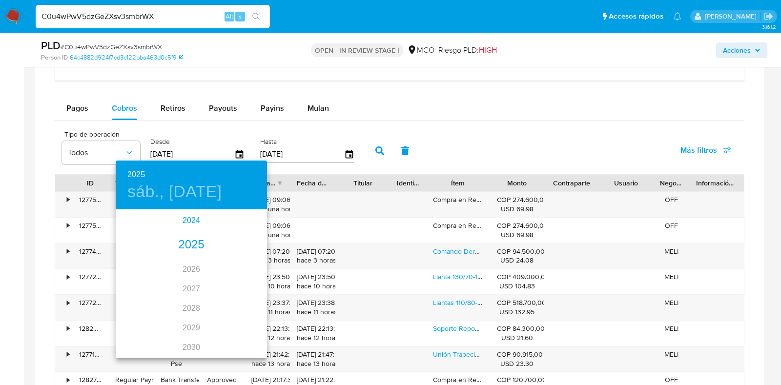
click at [183, 224] on div "2024" at bounding box center [191, 221] width 151 height 20
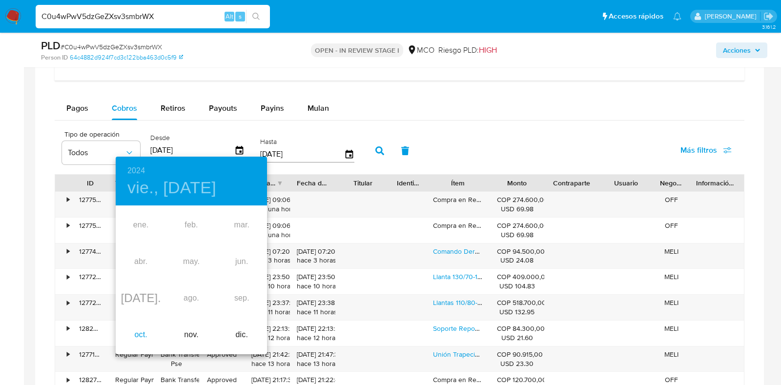
click at [143, 336] on div "oct." at bounding box center [141, 335] width 50 height 37
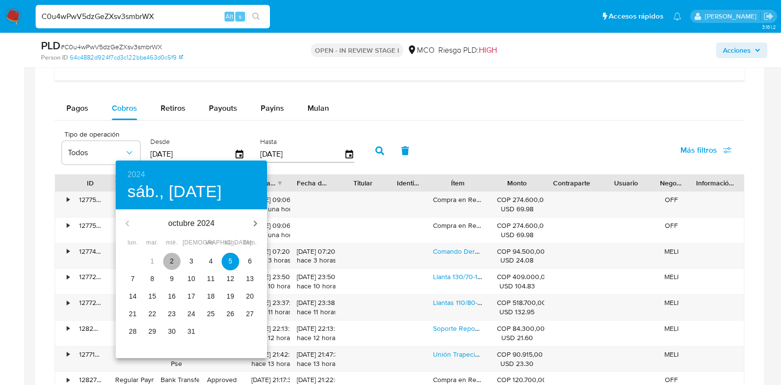
click at [173, 262] on p "2" at bounding box center [172, 261] width 4 height 10
type input "02/10/2024"
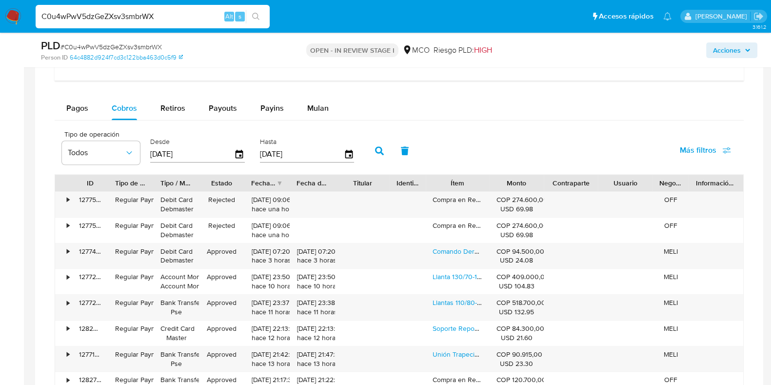
click at [378, 150] on icon "button" at bounding box center [379, 150] width 9 height 9
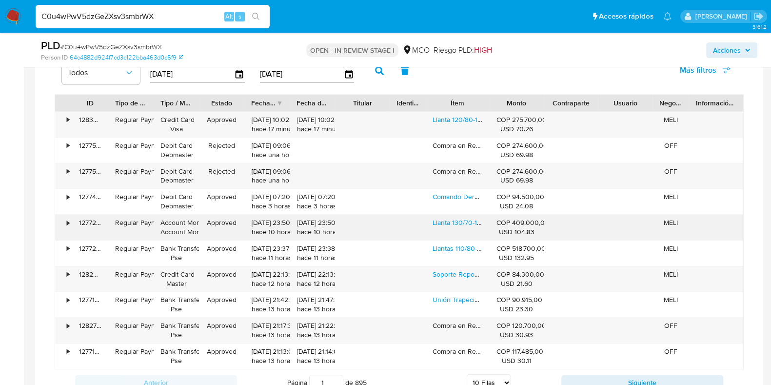
scroll to position [853, 0]
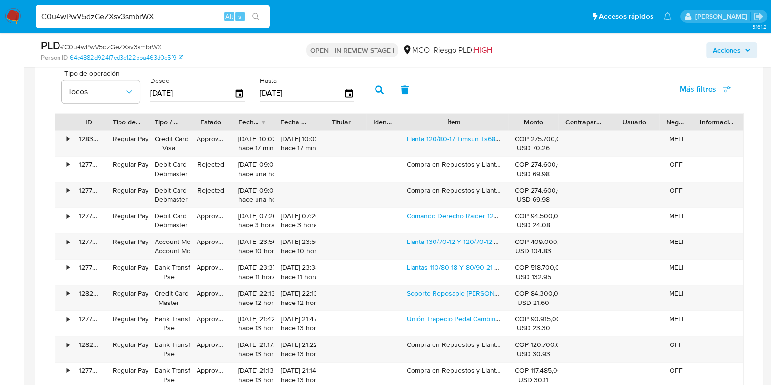
drag, startPoint x: 488, startPoint y: 120, endPoint x: 533, endPoint y: 118, distance: 44.9
click at [533, 118] on div "ID Tipo de operación Tipo / Método Estado Fecha de creación Fecha de aprobación…" at bounding box center [399, 122] width 689 height 17
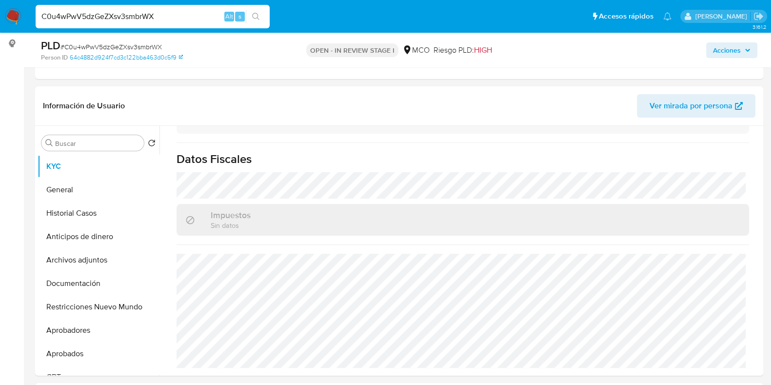
scroll to position [122, 0]
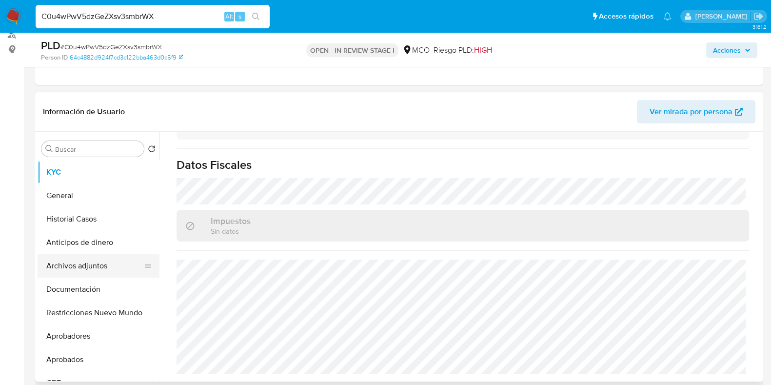
click at [84, 269] on button "Archivos adjuntos" at bounding box center [95, 265] width 114 height 23
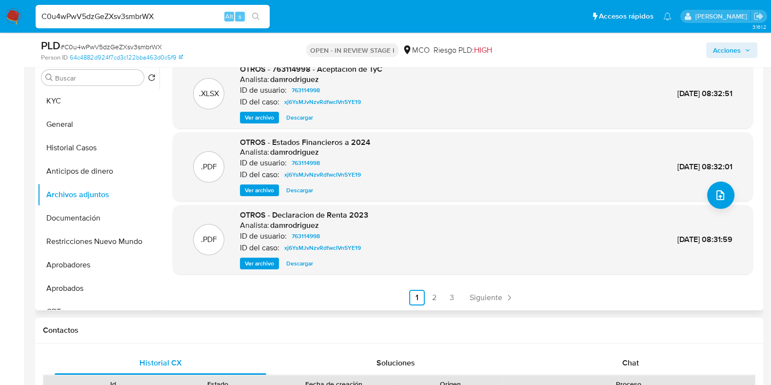
scroll to position [243, 0]
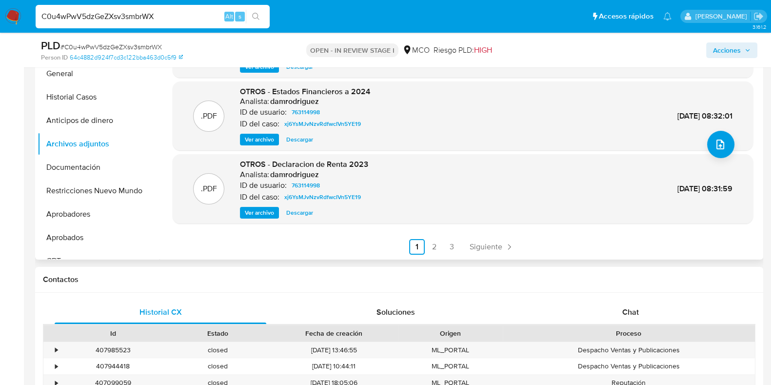
click at [264, 216] on span "Ver archivo" at bounding box center [259, 213] width 29 height 10
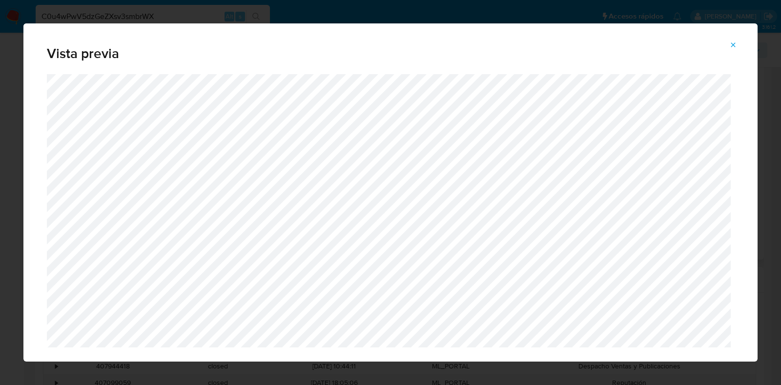
click at [734, 46] on icon "Attachment preview" at bounding box center [733, 44] width 4 height 4
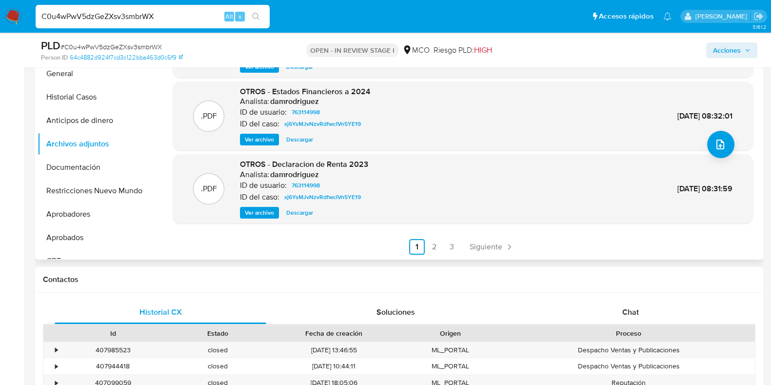
scroll to position [21, 0]
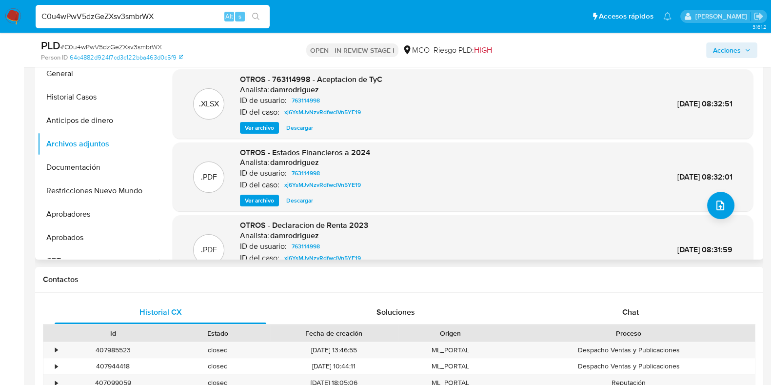
click at [256, 196] on span "Ver archivo" at bounding box center [259, 201] width 29 height 10
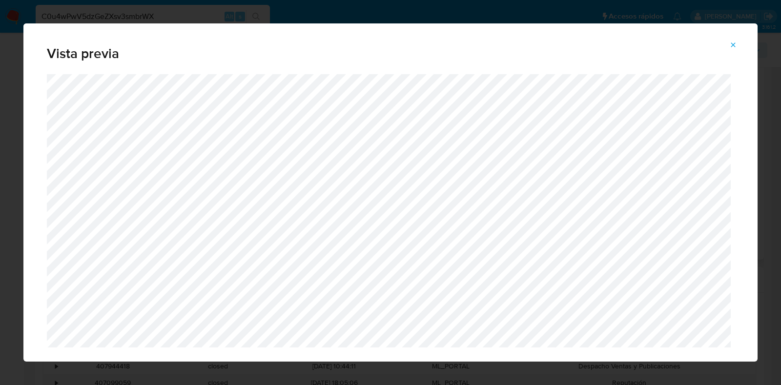
click at [734, 46] on icon "Attachment preview" at bounding box center [733, 44] width 4 height 4
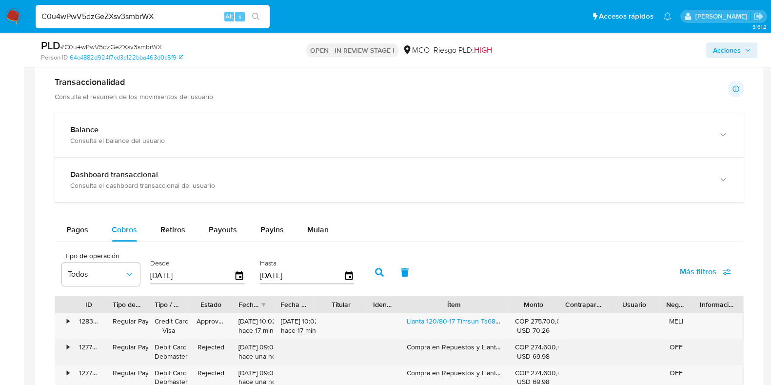
scroll to position [732, 0]
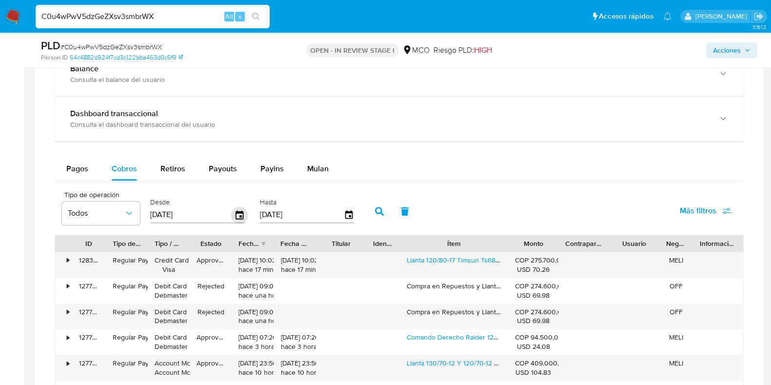
click at [238, 212] on icon "button" at bounding box center [240, 214] width 8 height 9
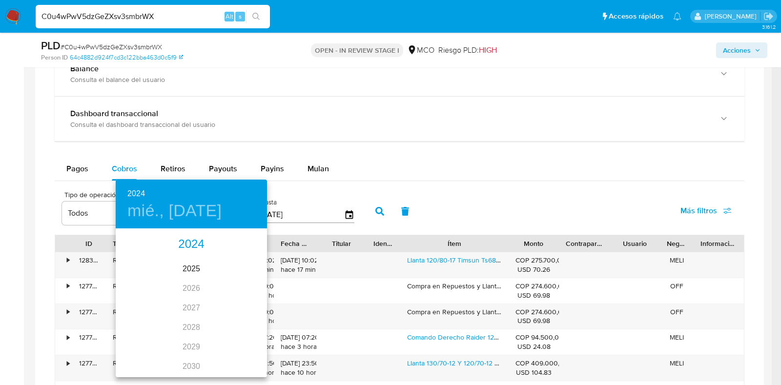
click at [185, 241] on div "2024" at bounding box center [191, 245] width 151 height 20
click at [417, 154] on div at bounding box center [390, 192] width 781 height 385
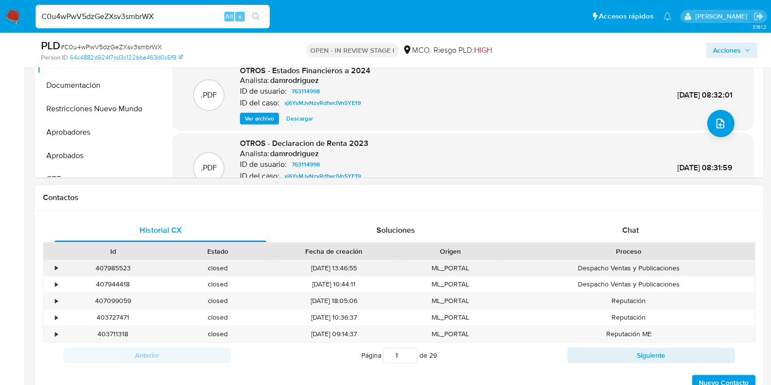
scroll to position [386, 0]
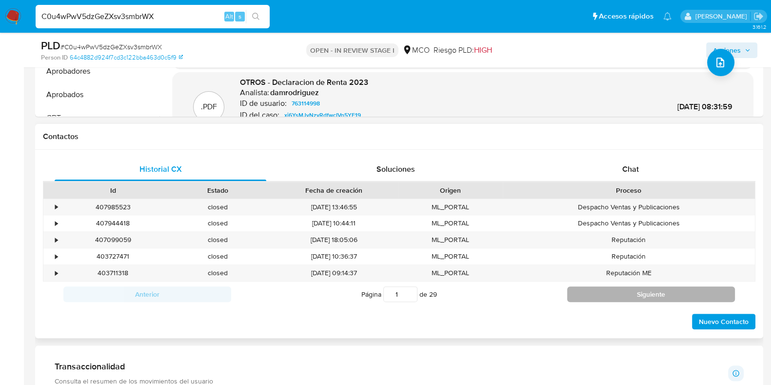
click at [661, 292] on button "Siguiente" at bounding box center [652, 294] width 168 height 16
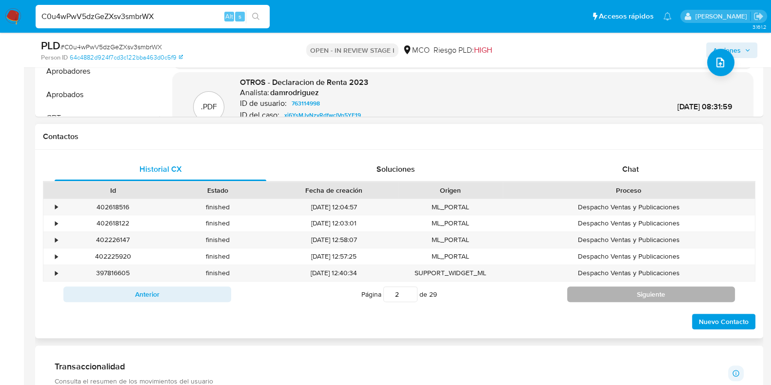
click at [661, 292] on button "Siguiente" at bounding box center [652, 294] width 168 height 16
click at [661, 291] on button "Siguiente" at bounding box center [652, 294] width 168 height 16
click at [660, 290] on button "Siguiente" at bounding box center [652, 294] width 168 height 16
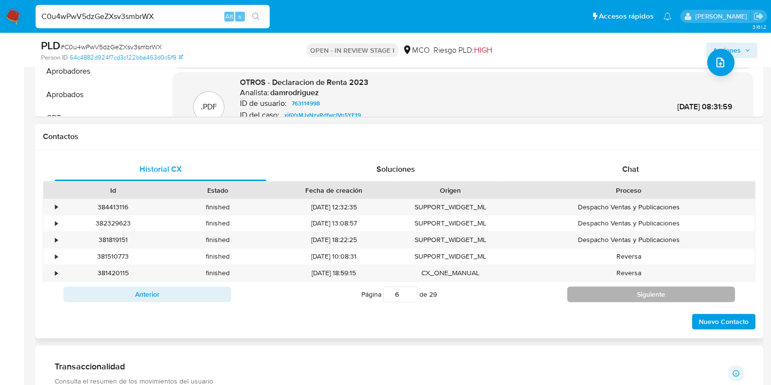
click at [660, 290] on button "Siguiente" at bounding box center [652, 294] width 168 height 16
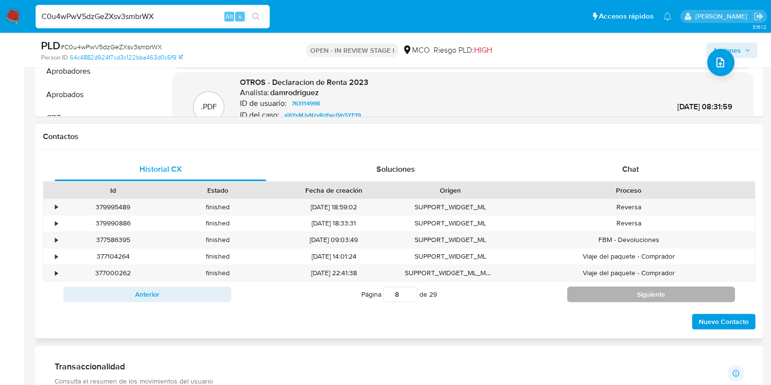
click at [660, 290] on button "Siguiente" at bounding box center [652, 294] width 168 height 16
click at [628, 295] on button "Siguiente" at bounding box center [652, 294] width 168 height 16
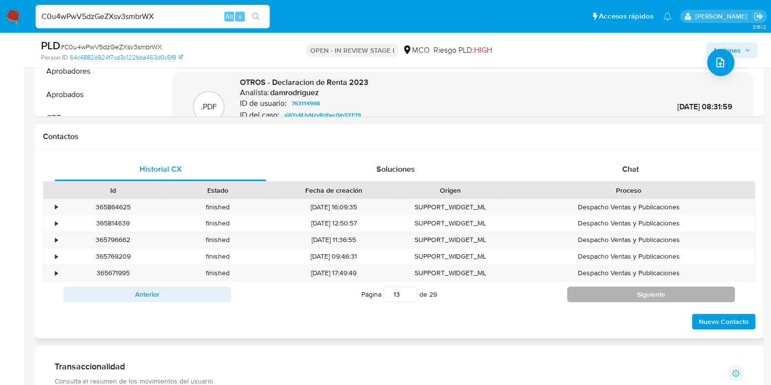
click at [628, 295] on button "Siguiente" at bounding box center [652, 294] width 168 height 16
click at [654, 291] on button "Siguiente" at bounding box center [652, 294] width 168 height 16
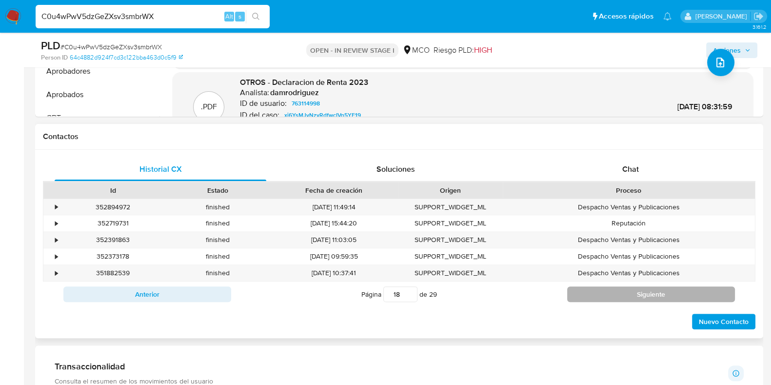
click at [654, 291] on button "Siguiente" at bounding box center [652, 294] width 168 height 16
click at [653, 289] on button "Siguiente" at bounding box center [652, 294] width 168 height 16
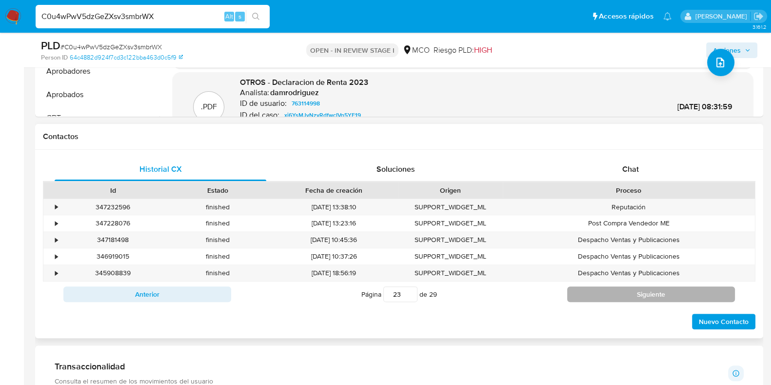
click at [653, 289] on button "Siguiente" at bounding box center [652, 294] width 168 height 16
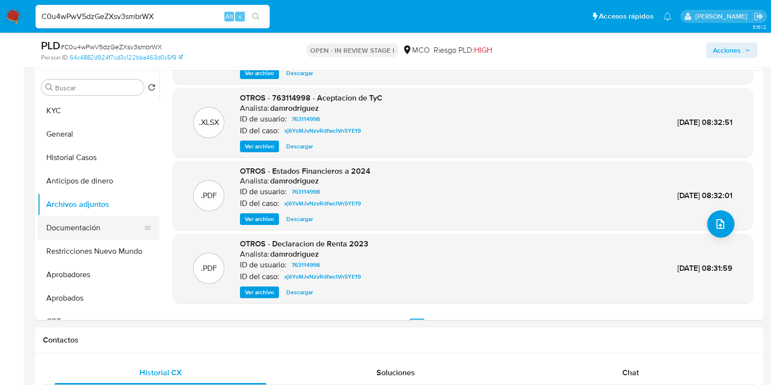
scroll to position [82, 0]
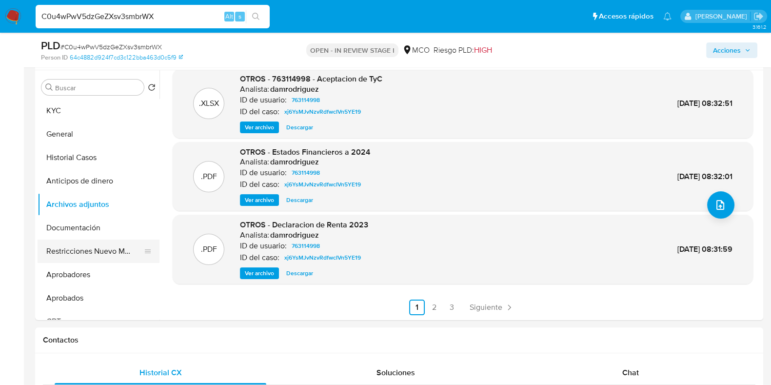
click at [89, 249] on button "Restricciones Nuevo Mundo" at bounding box center [95, 251] width 114 height 23
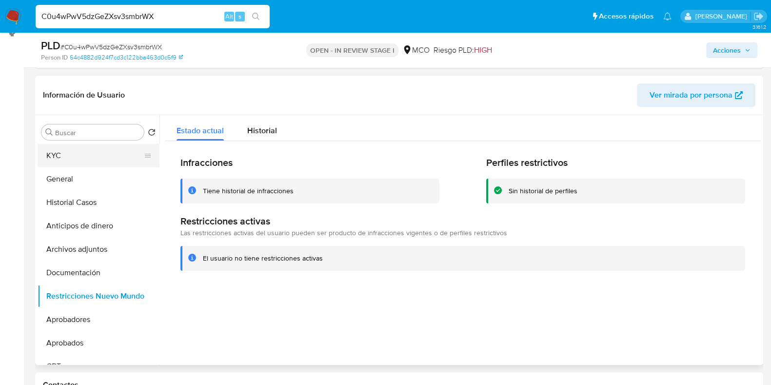
scroll to position [122, 0]
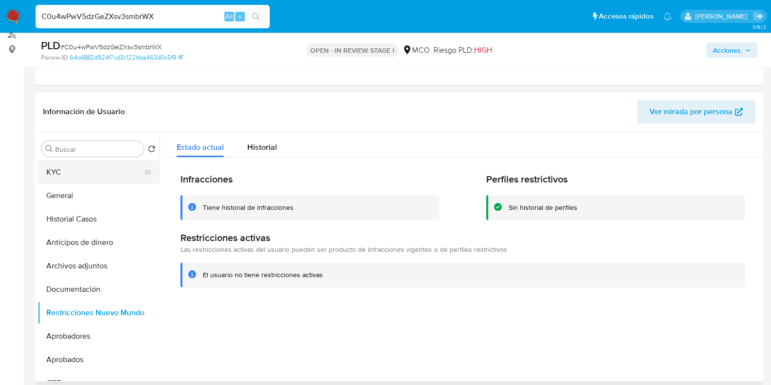
click at [81, 176] on button "KYC" at bounding box center [95, 172] width 114 height 23
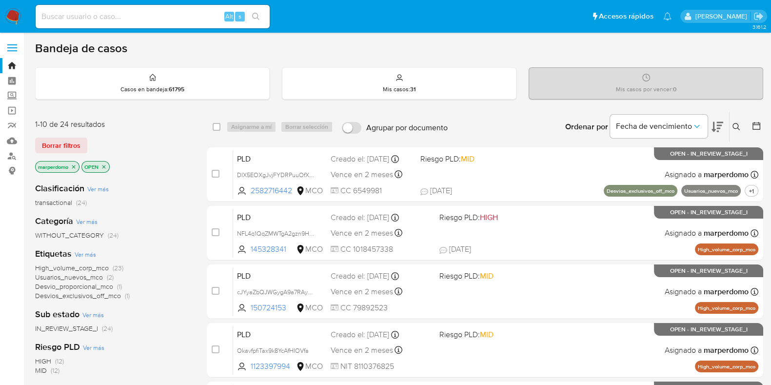
click at [132, 20] on input at bounding box center [153, 16] width 234 height 13
paste input "nvF7Q42KUUeCKrBdGAfwALwS"
type input "nvF7Q42KUUeCKrBdGAfwALwS"
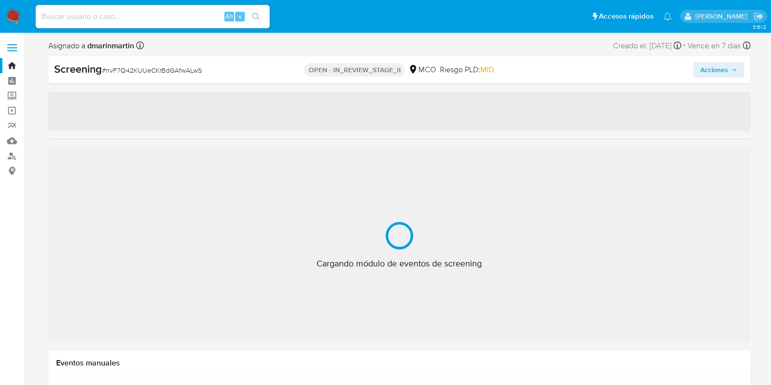
select select "10"
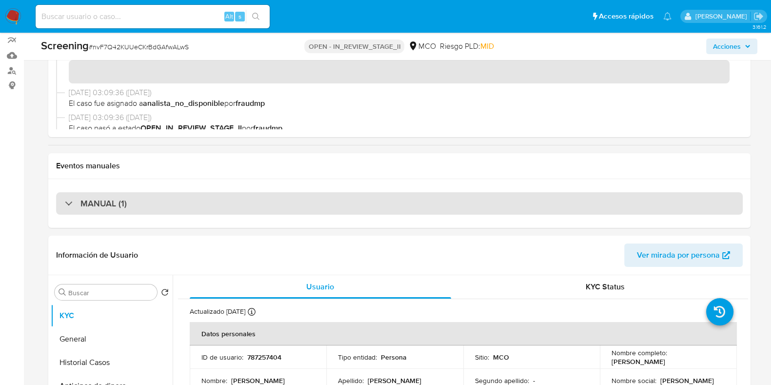
scroll to position [122, 0]
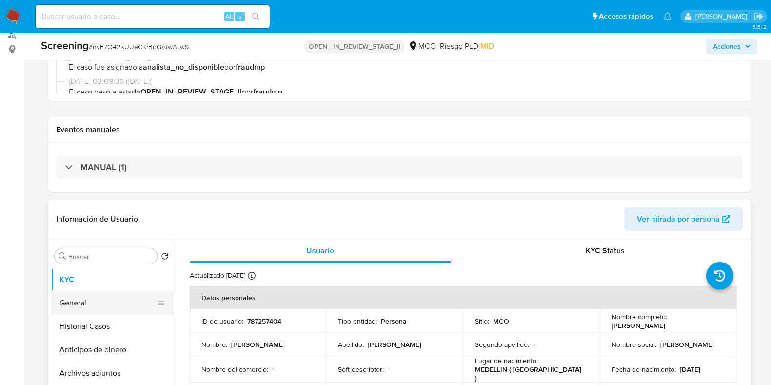
click at [77, 297] on button "General" at bounding box center [108, 302] width 114 height 23
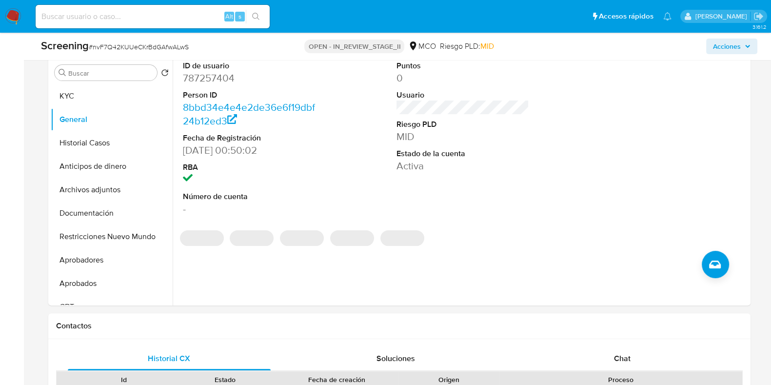
scroll to position [243, 0]
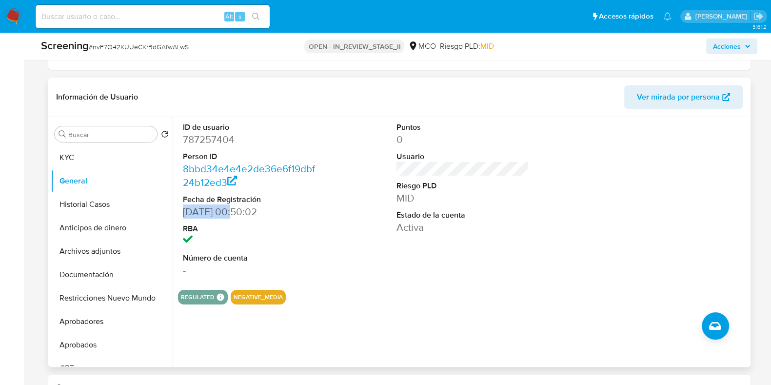
drag, startPoint x: 185, startPoint y: 208, endPoint x: 233, endPoint y: 211, distance: 47.9
click at [233, 211] on dd "[DATE] 00:50:02" at bounding box center [249, 212] width 133 height 14
copy dd "[DATE]"
